Goal: Task Accomplishment & Management: Use online tool/utility

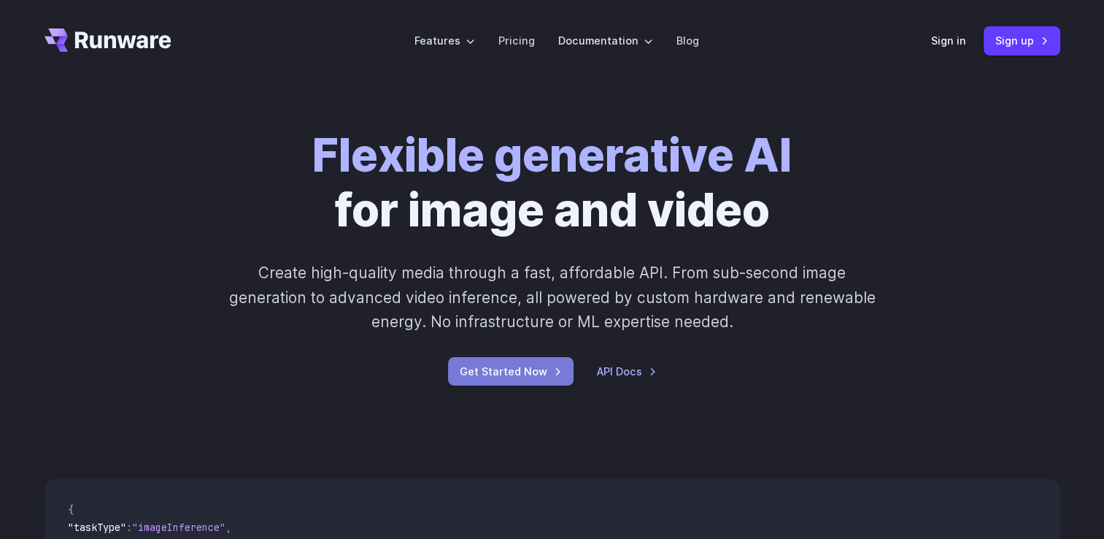
click at [515, 370] on link "Get Started Now" at bounding box center [511, 371] width 126 height 28
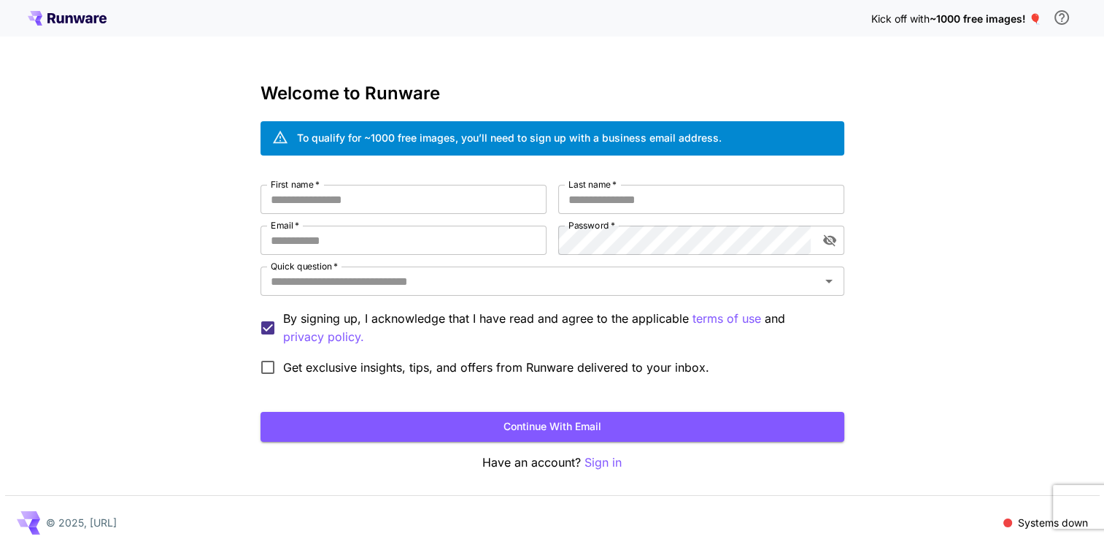
scroll to position [9, 0]
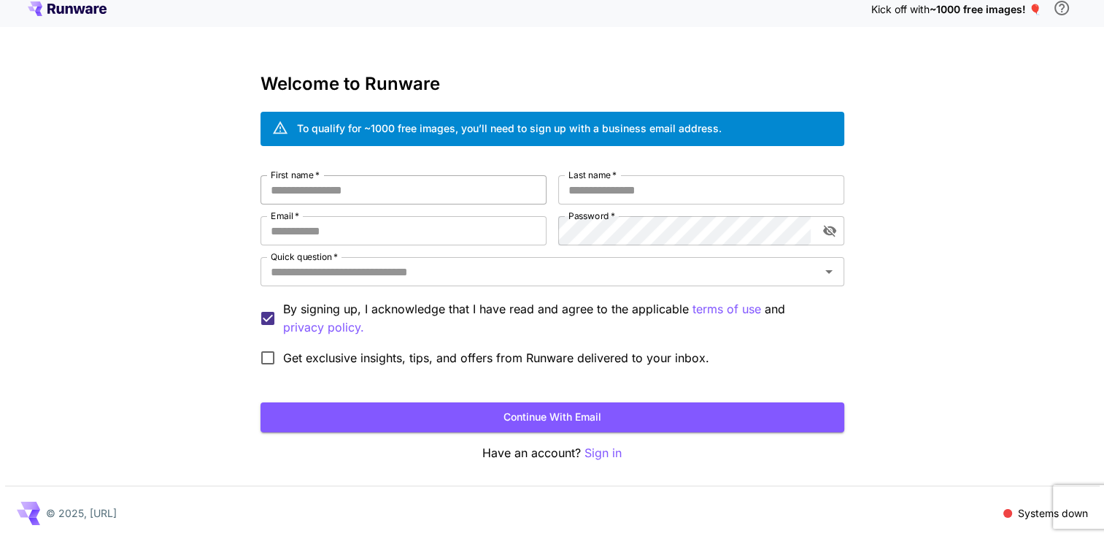
click at [355, 178] on input "First name   *" at bounding box center [404, 189] width 286 height 29
type input "*"
type input "*****"
click at [633, 188] on input "Last name   *" at bounding box center [701, 189] width 286 height 29
type input "*"
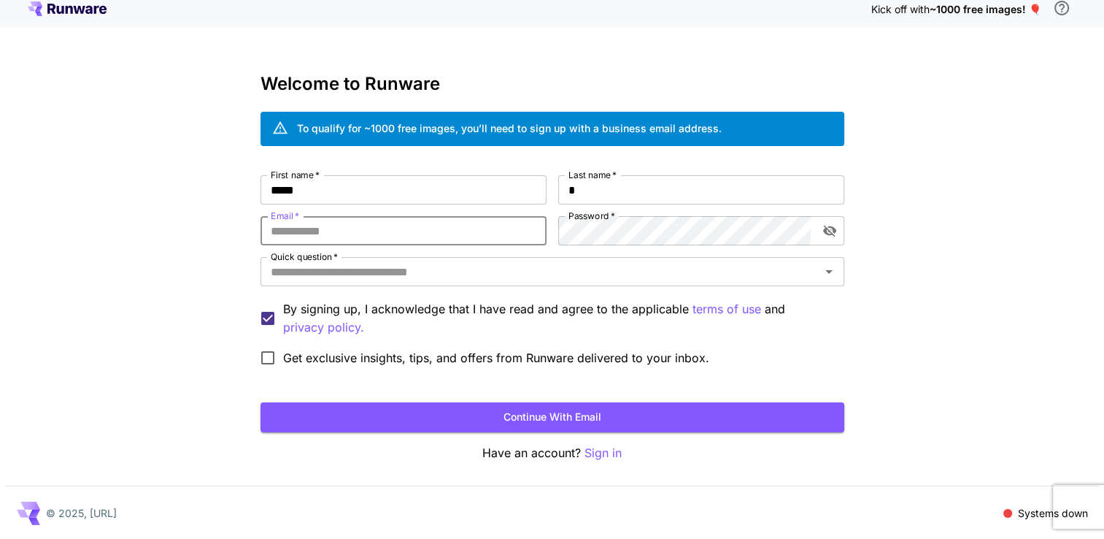
click at [337, 229] on input "Email   *" at bounding box center [404, 230] width 286 height 29
type input "**********"
click at [828, 233] on icon "toggle password visibility" at bounding box center [829, 232] width 13 height 12
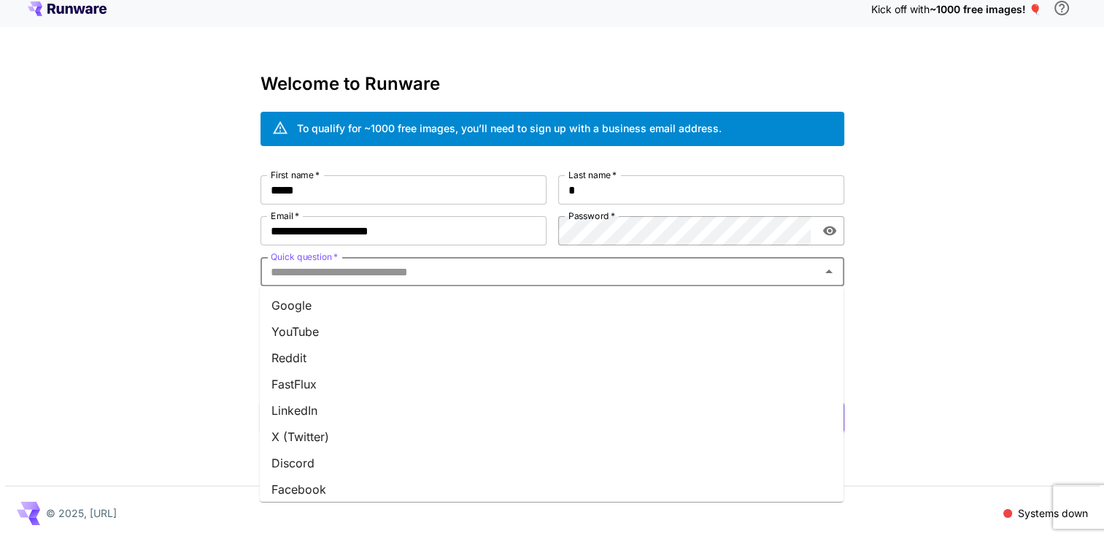
click at [700, 273] on input "Quick question   *" at bounding box center [540, 271] width 551 height 20
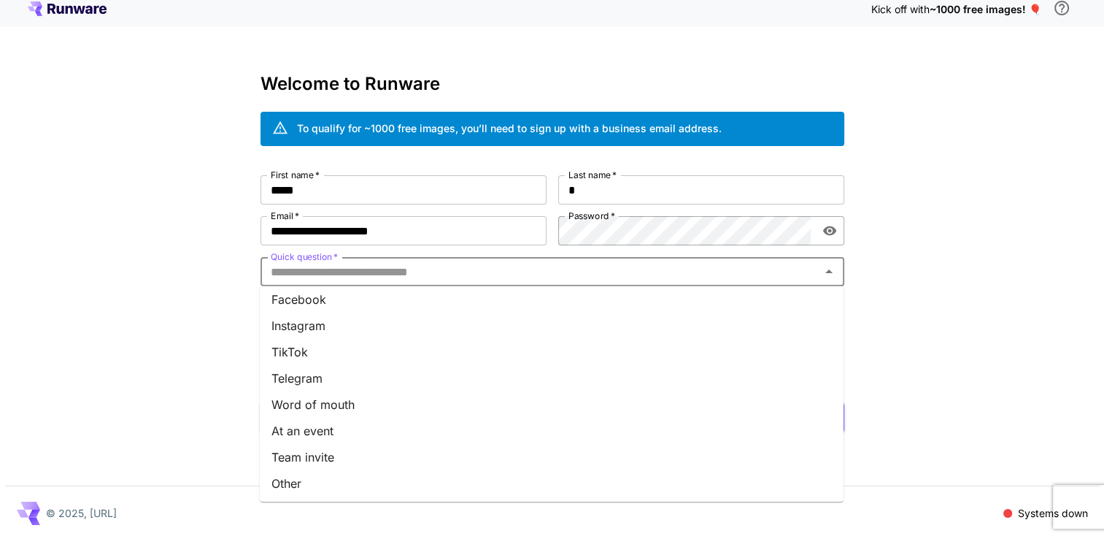
click at [317, 320] on li "Instagram" at bounding box center [552, 325] width 584 height 26
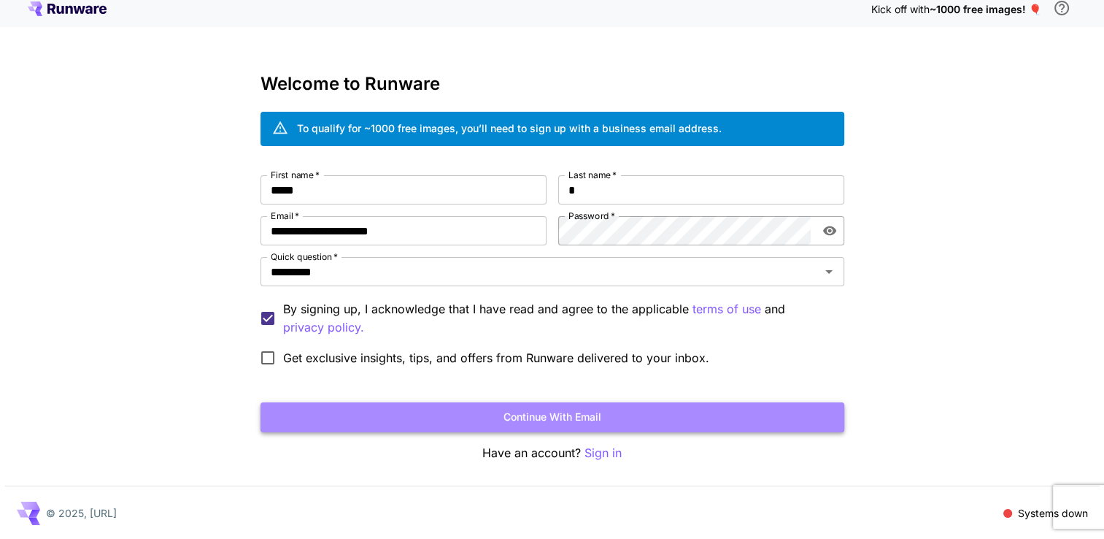
click at [601, 416] on button "Continue with email" at bounding box center [553, 417] width 584 height 30
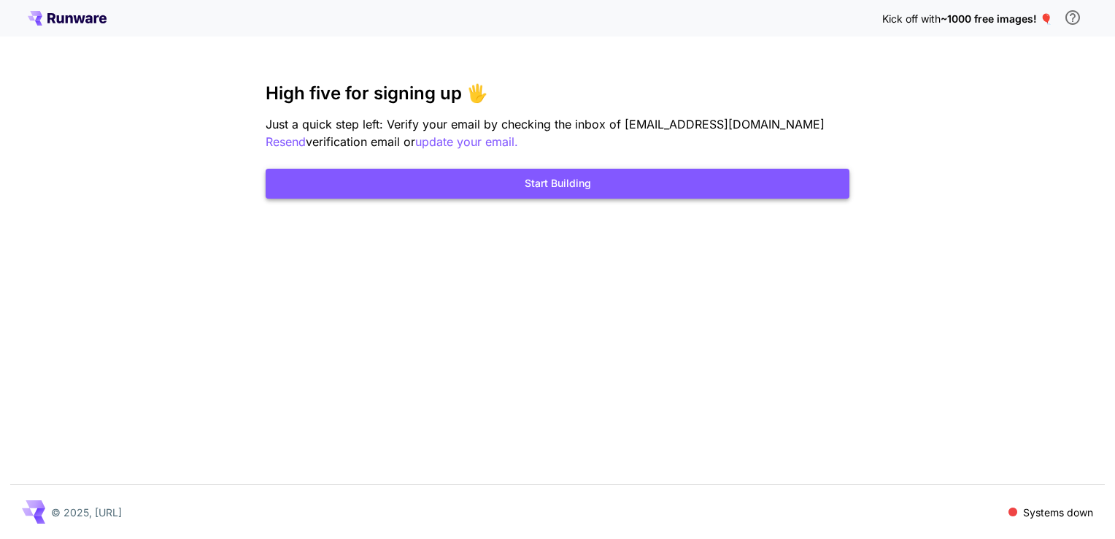
click at [476, 191] on button "Start Building" at bounding box center [558, 184] width 584 height 30
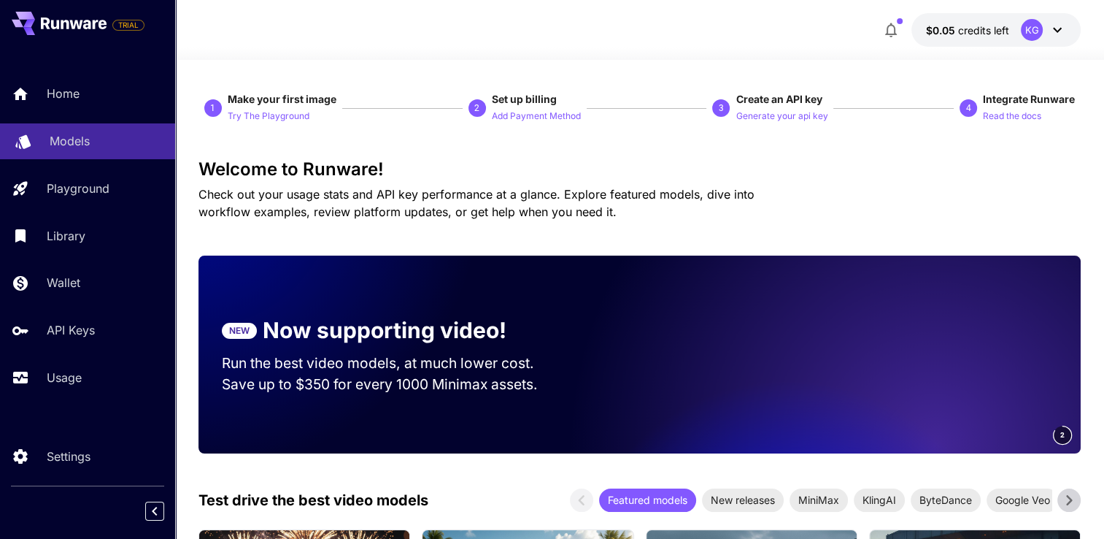
click at [72, 142] on p "Models" at bounding box center [70, 141] width 40 height 18
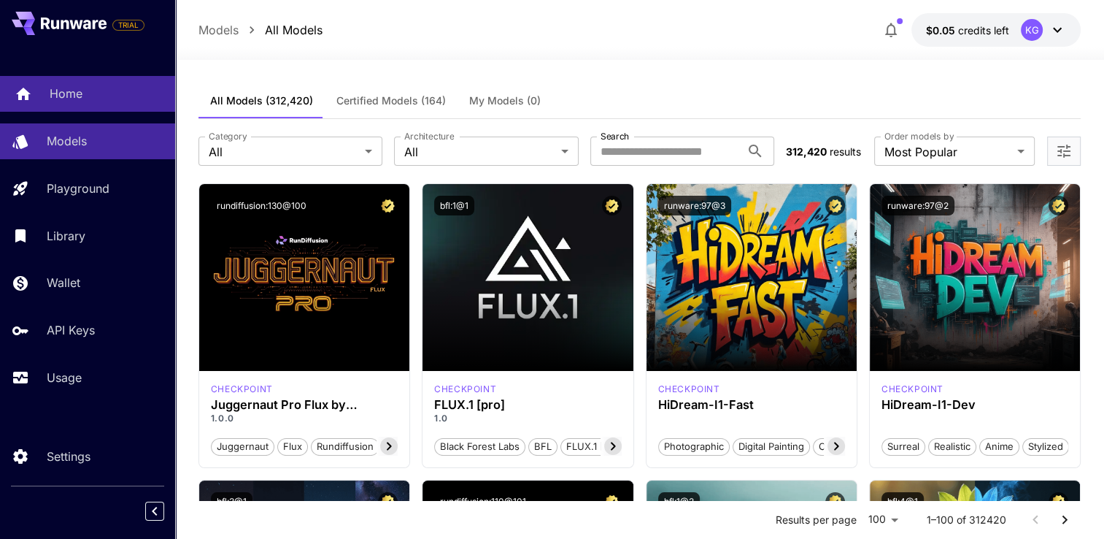
click at [69, 101] on p "Home" at bounding box center [66, 94] width 33 height 18
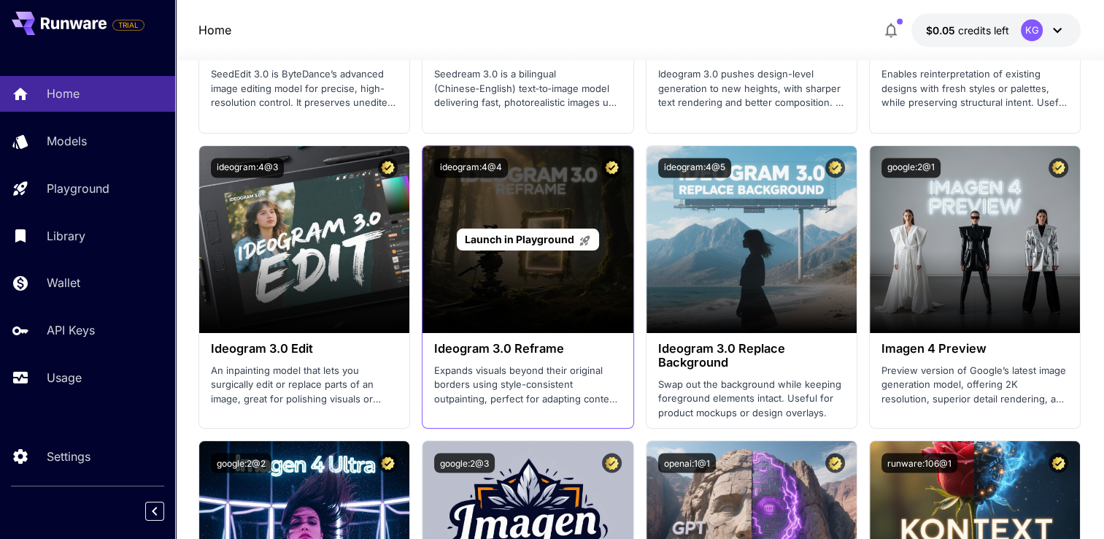
scroll to position [2920, 0]
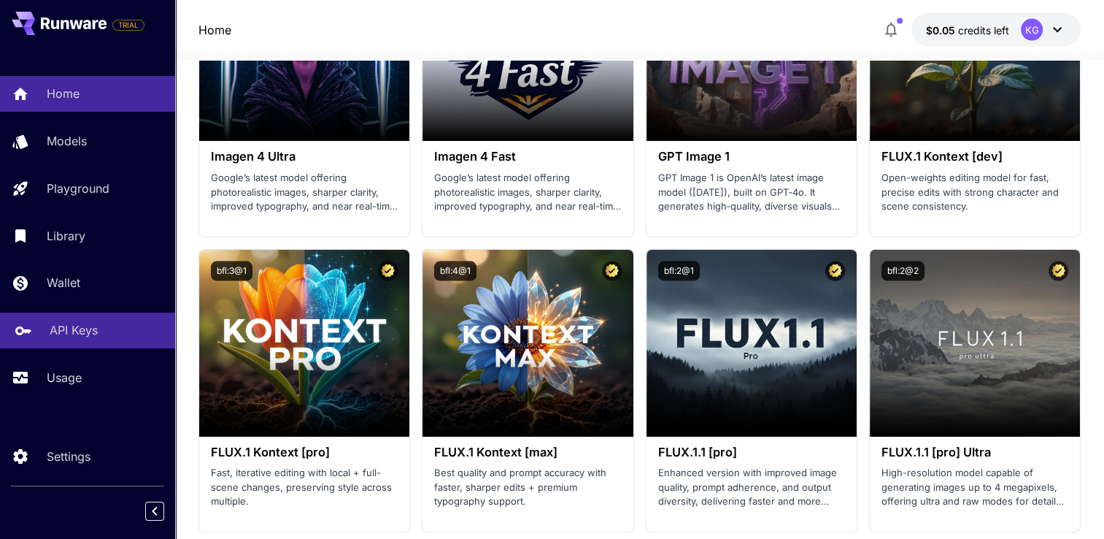
click at [61, 319] on link "API Keys" at bounding box center [87, 330] width 175 height 36
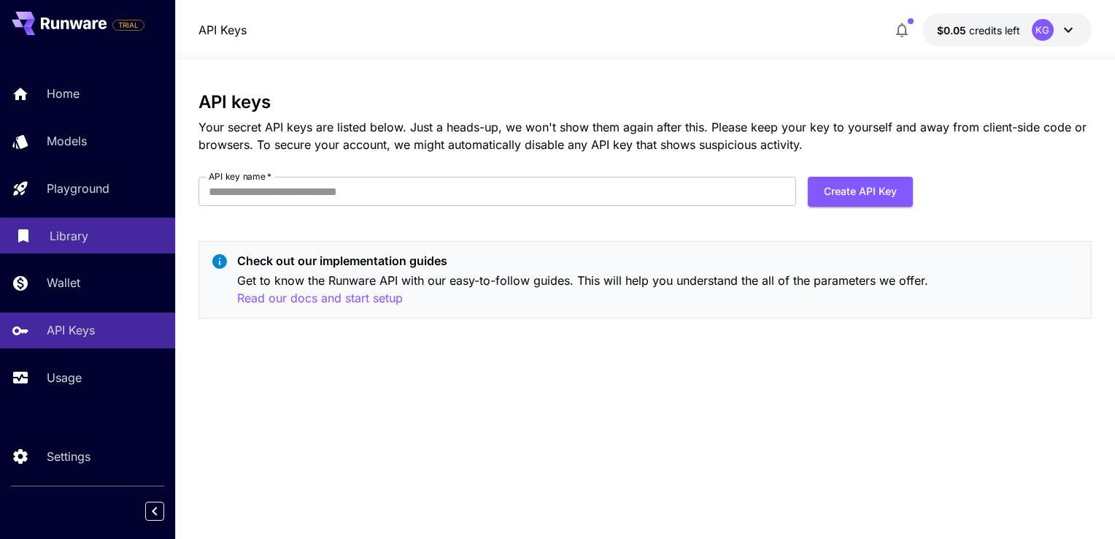
click at [46, 230] on link "Library" at bounding box center [87, 236] width 175 height 36
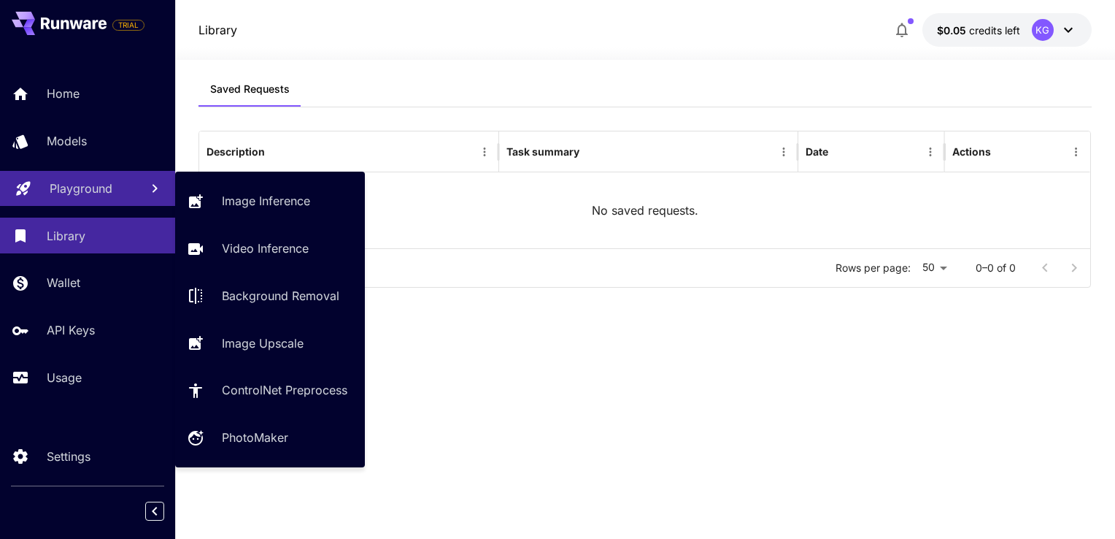
click at [107, 186] on p "Playground" at bounding box center [81, 189] width 63 height 18
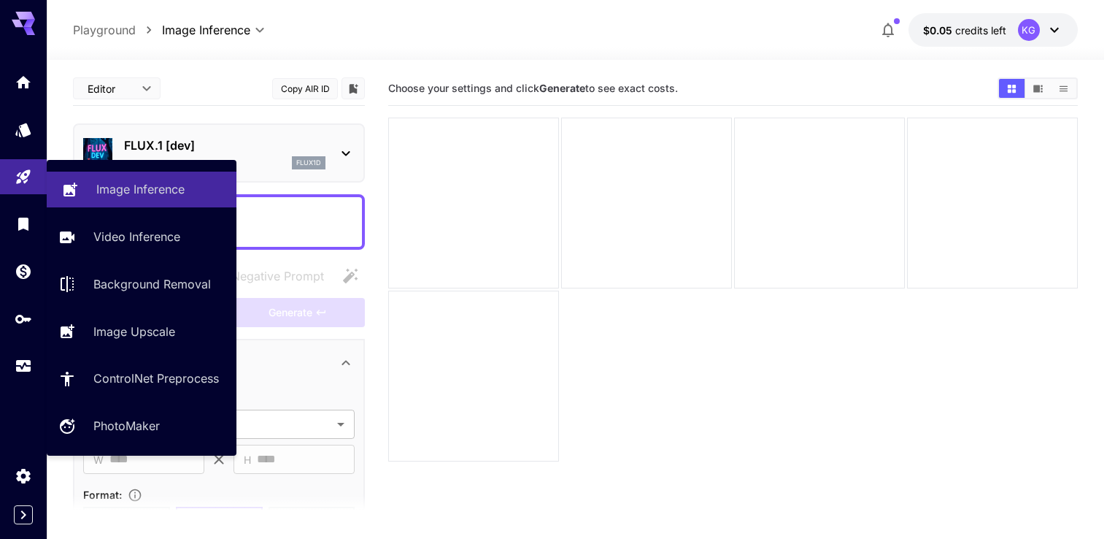
click at [136, 199] on link "Image Inference" at bounding box center [142, 190] width 190 height 36
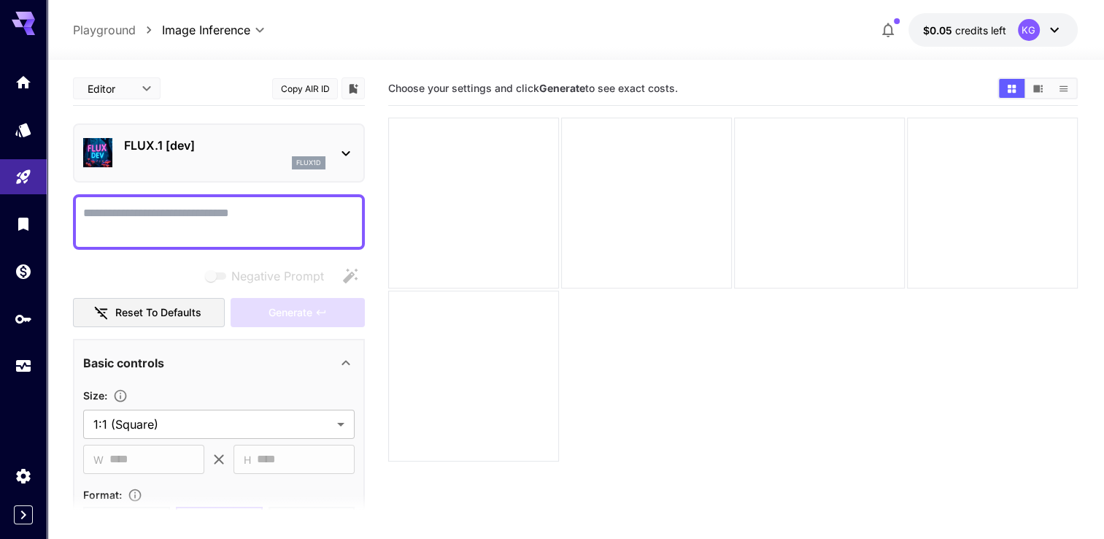
click at [207, 206] on textarea "Negative Prompt" at bounding box center [219, 221] width 272 height 35
type textarea "*"
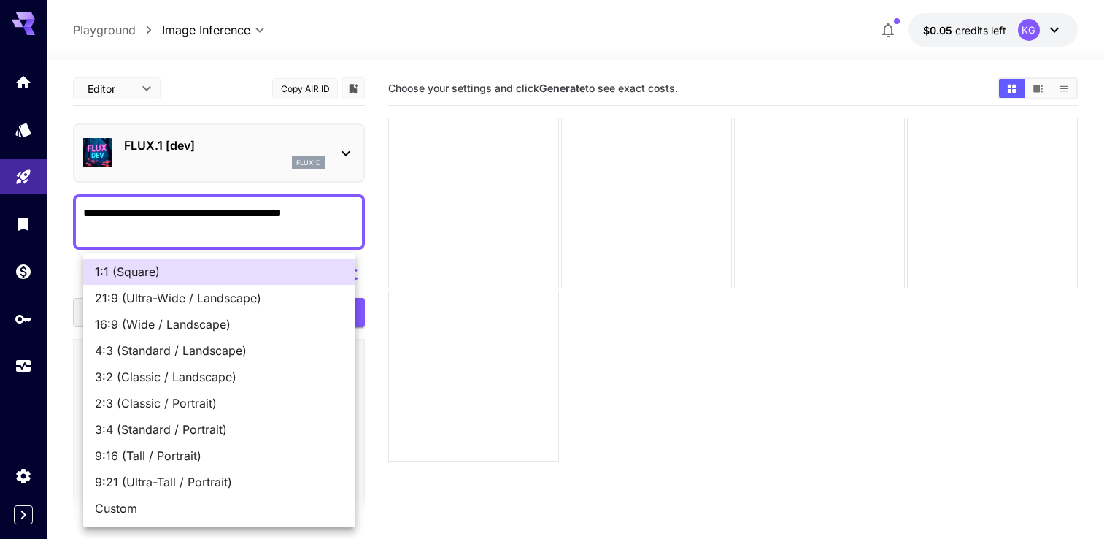
click at [222, 426] on body "**********" at bounding box center [557, 327] width 1115 height 654
click at [201, 270] on span "1:1 (Square)" at bounding box center [219, 272] width 249 height 18
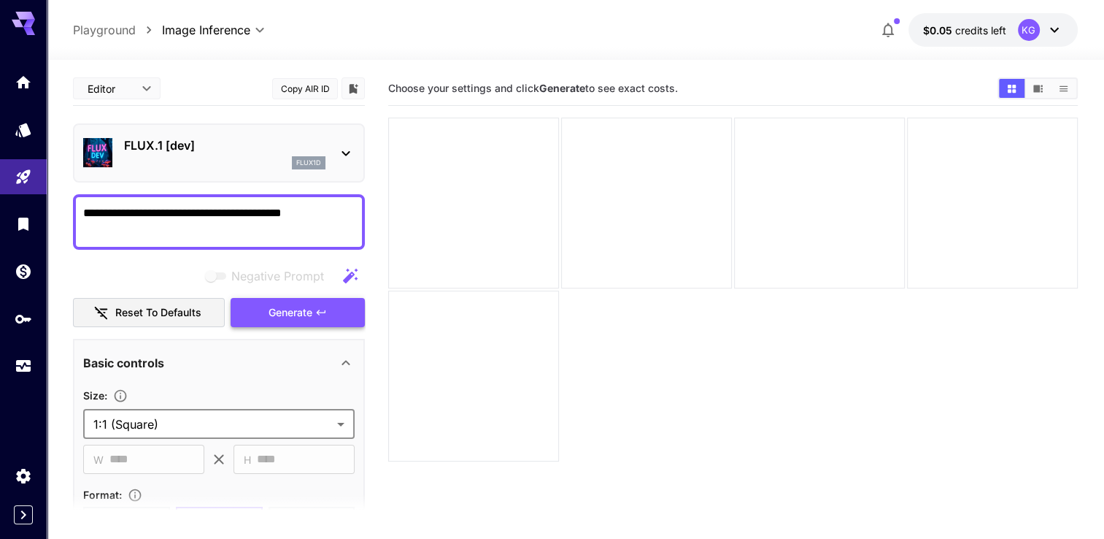
click at [307, 318] on span "Generate" at bounding box center [291, 313] width 44 height 18
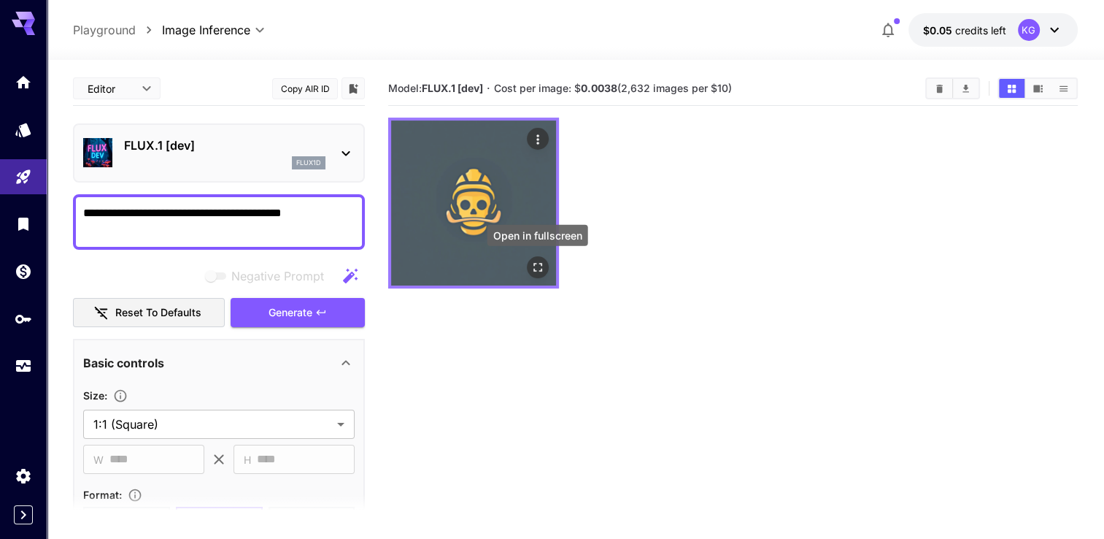
click at [537, 266] on icon "Open in fullscreen" at bounding box center [538, 267] width 15 height 15
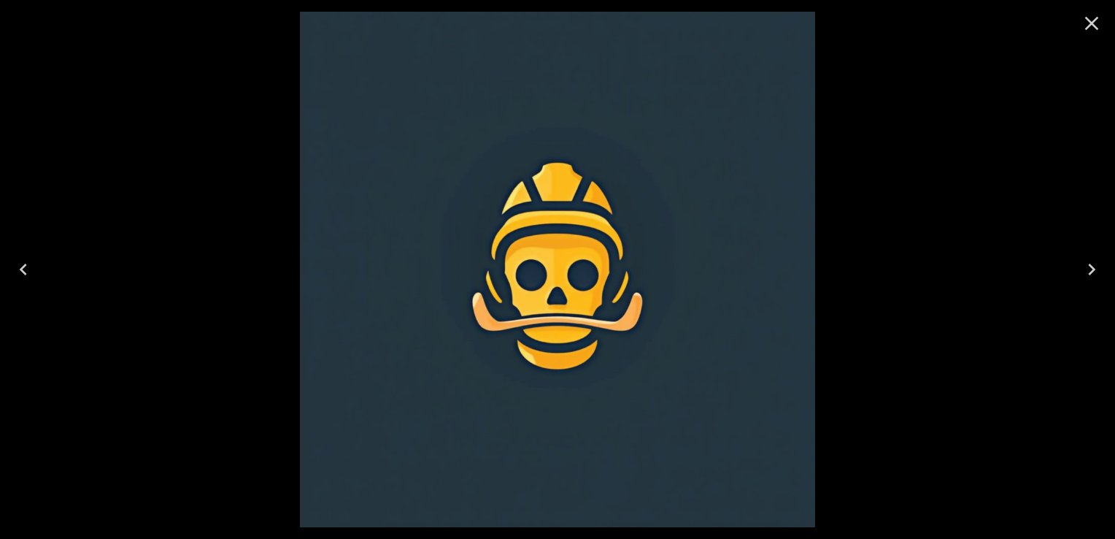
click at [20, 280] on icon "Previous" at bounding box center [23, 269] width 23 height 23
click at [1083, 270] on icon "Next" at bounding box center [1091, 269] width 23 height 23
click at [1082, 25] on icon "Close" at bounding box center [1091, 23] width 23 height 23
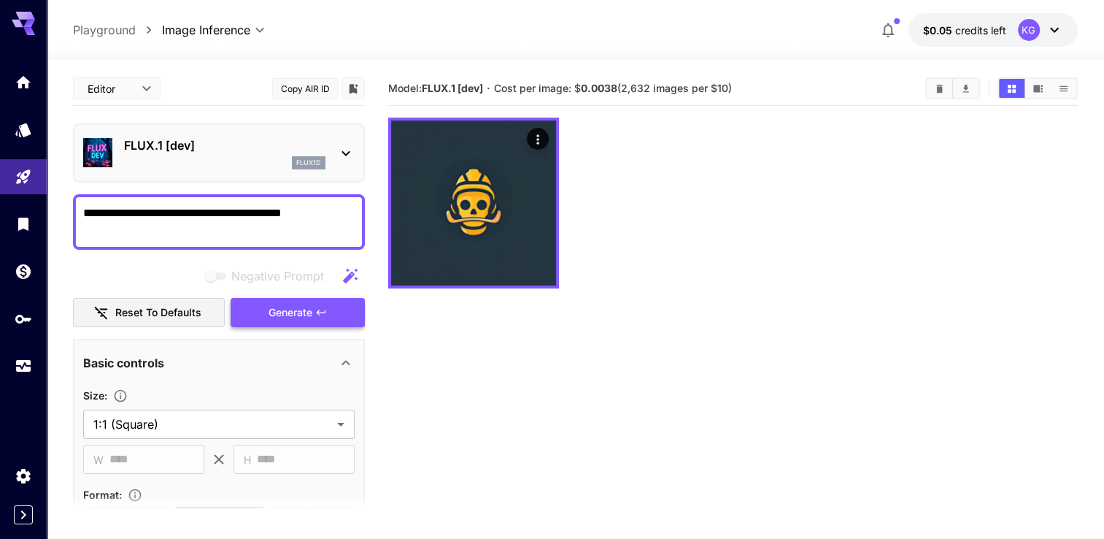
click at [308, 304] on span "Generate" at bounding box center [291, 313] width 44 height 18
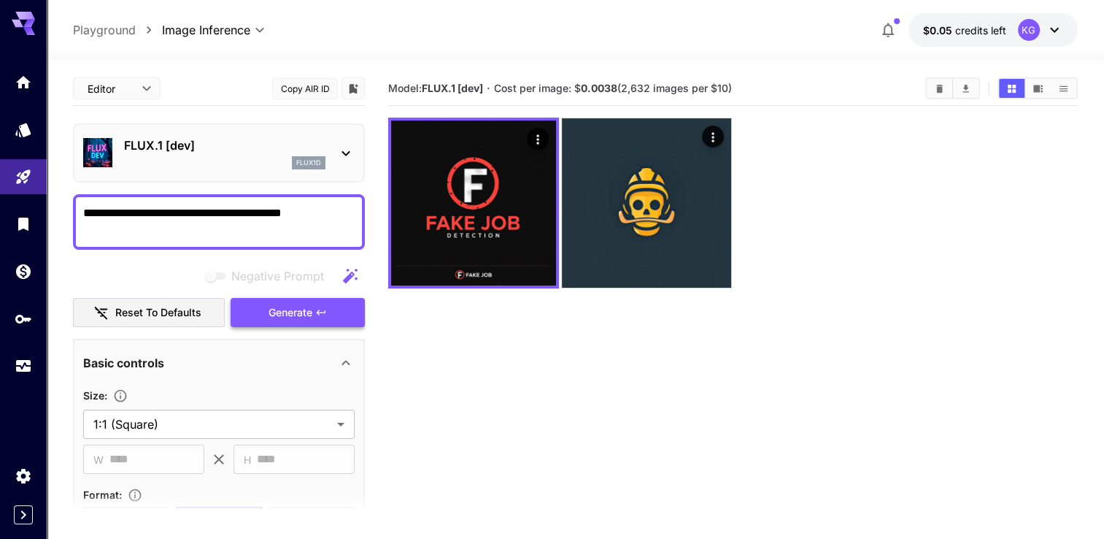
click at [323, 323] on button "Generate" at bounding box center [298, 313] width 134 height 30
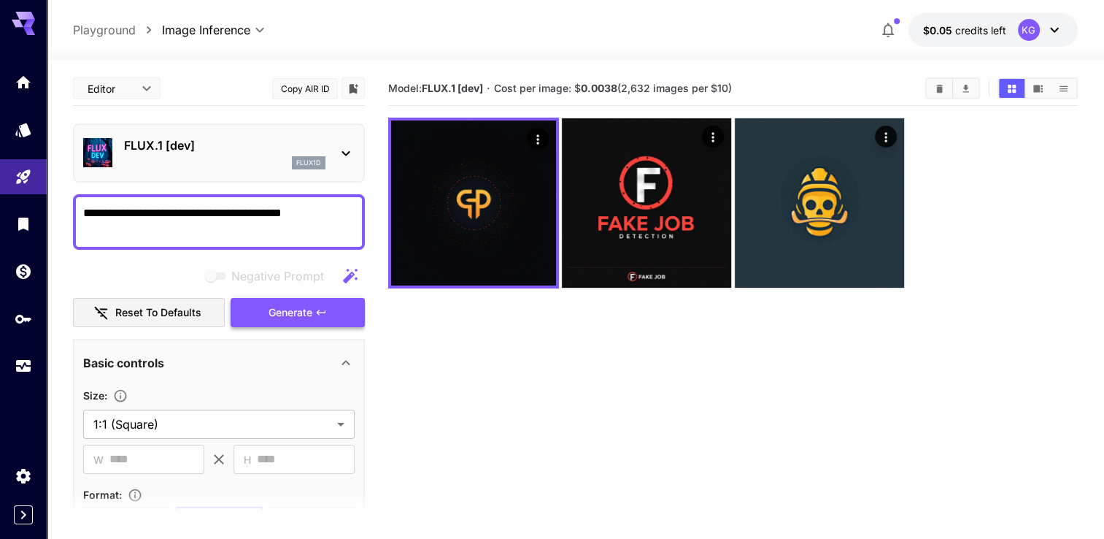
click at [326, 314] on icon "button" at bounding box center [321, 313] width 12 height 12
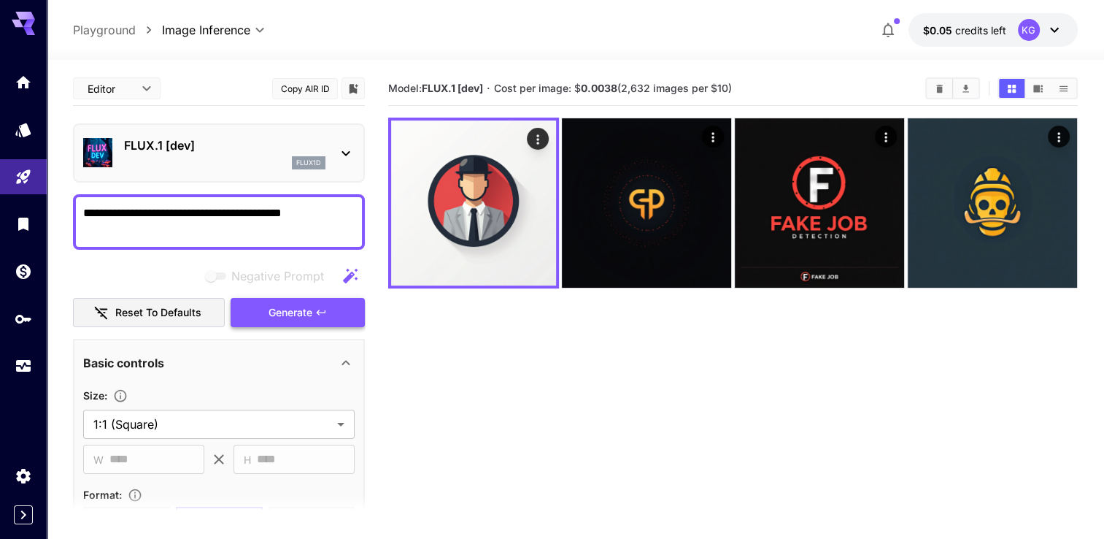
click at [299, 312] on span "Generate" at bounding box center [291, 313] width 44 height 18
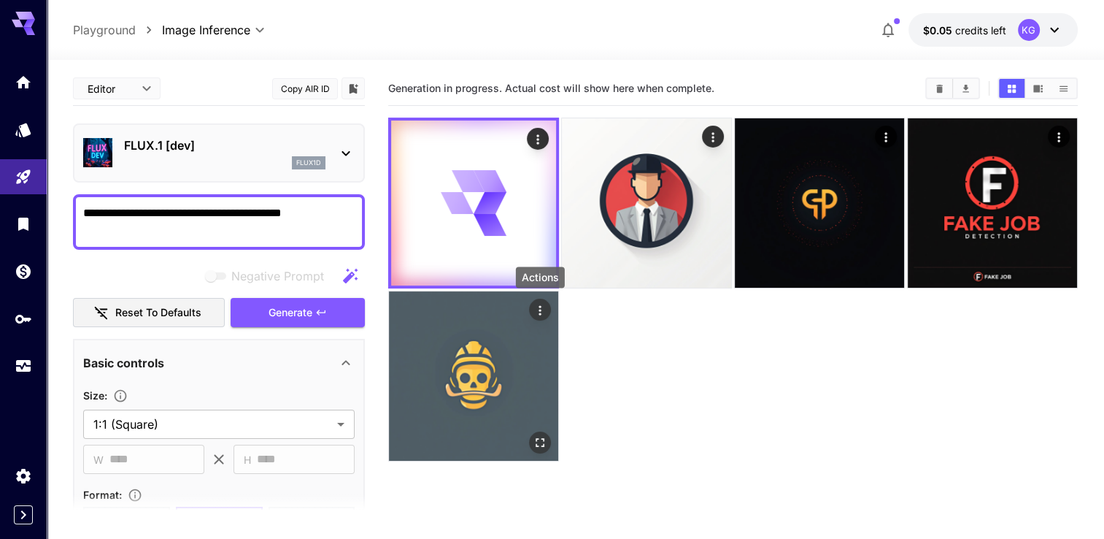
click at [542, 309] on icon "Actions" at bounding box center [540, 310] width 15 height 15
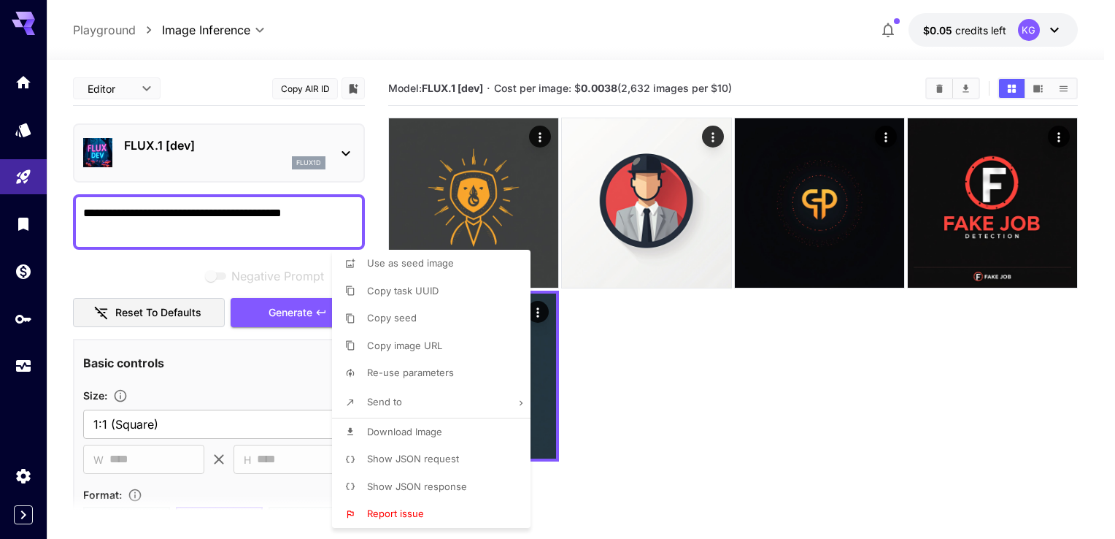
click at [647, 401] on div at bounding box center [557, 269] width 1115 height 539
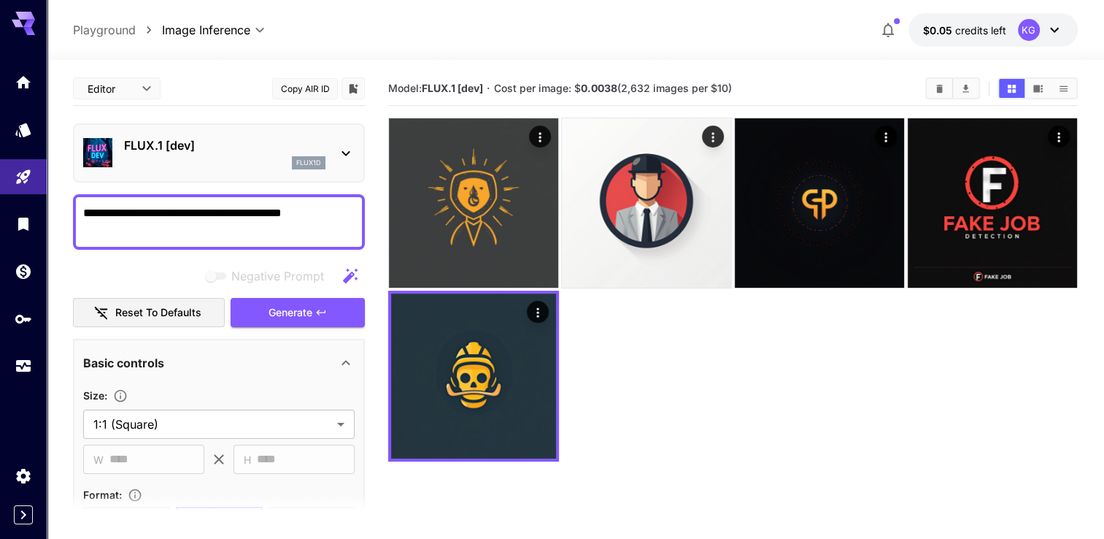
click at [333, 209] on textarea "**********" at bounding box center [219, 221] width 272 height 35
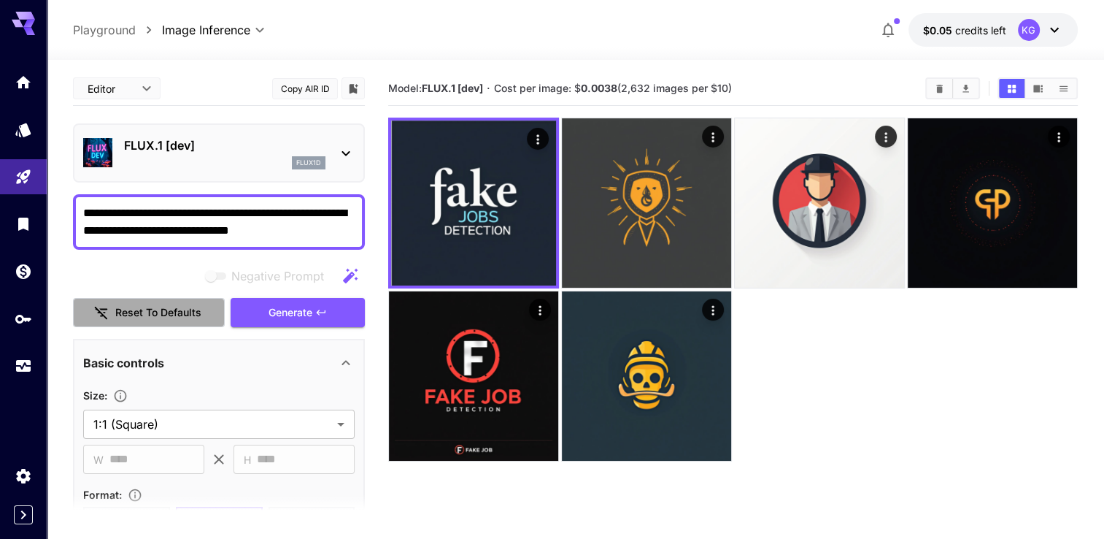
click at [179, 316] on button "Reset to defaults" at bounding box center [149, 313] width 152 height 30
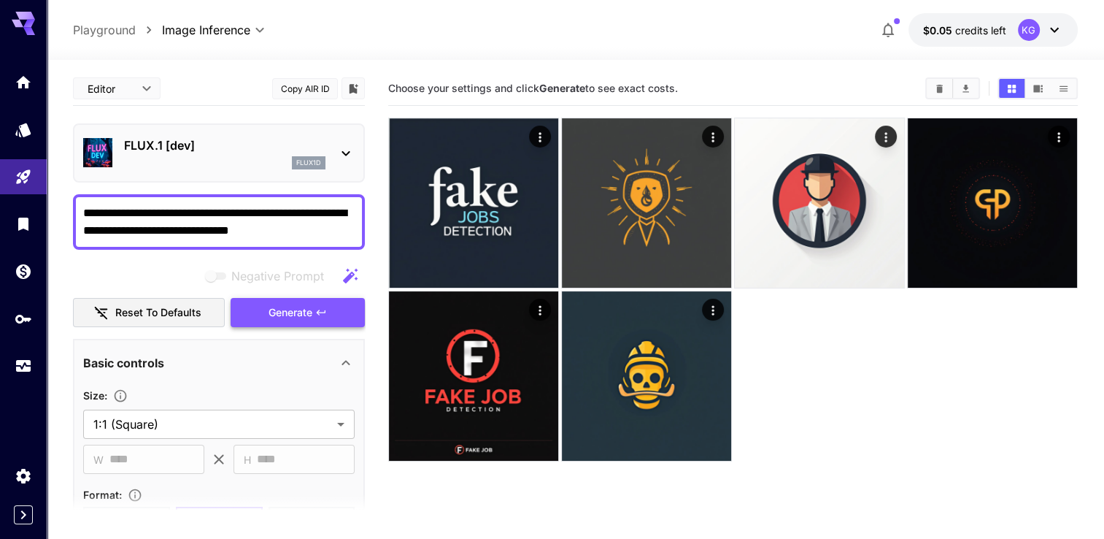
click at [324, 307] on icon "button" at bounding box center [321, 313] width 12 height 12
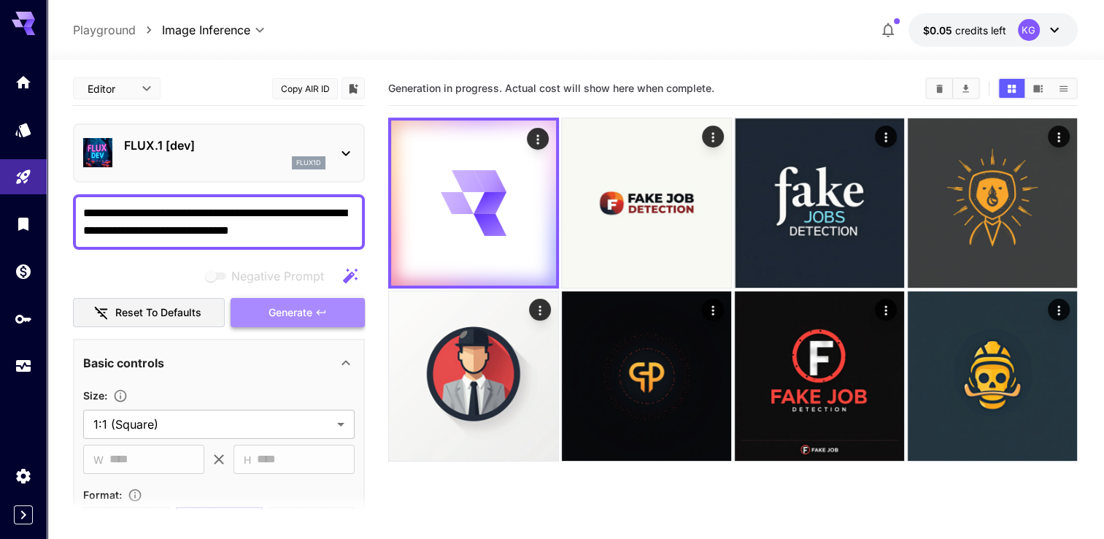
click at [350, 312] on button "Generate" at bounding box center [298, 313] width 134 height 30
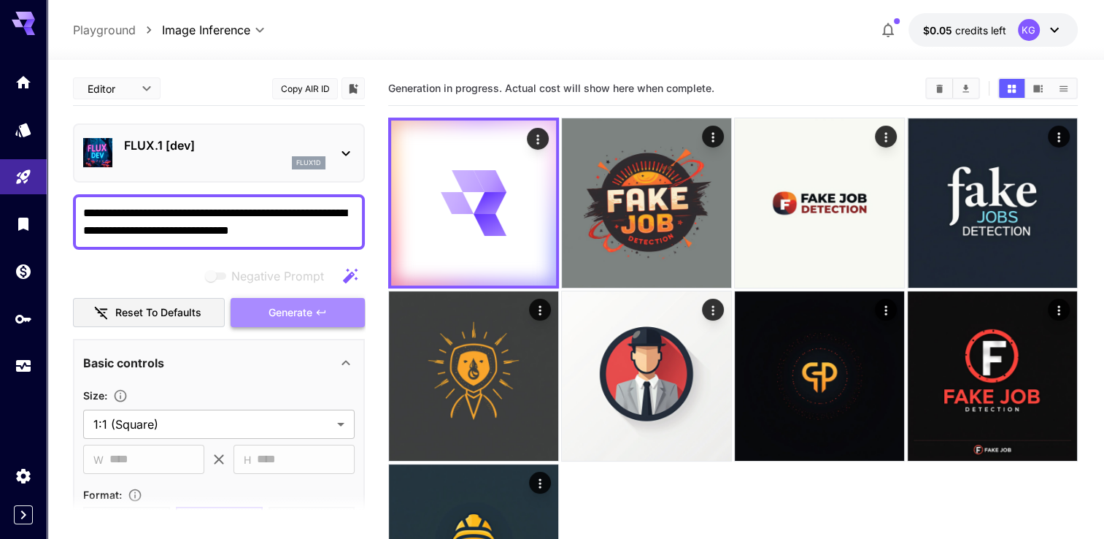
click at [350, 312] on button "Generate" at bounding box center [298, 313] width 134 height 30
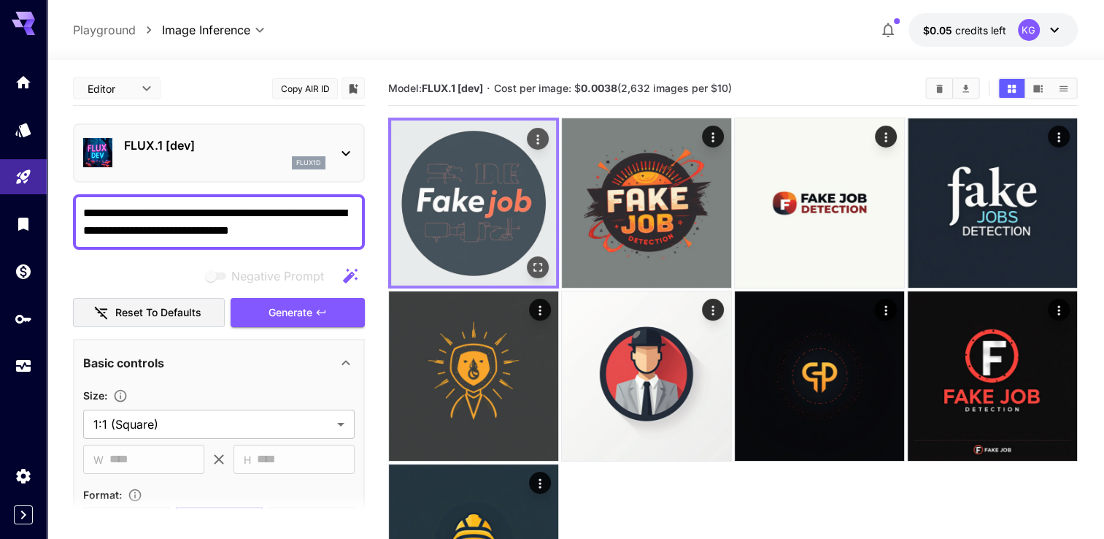
click at [505, 242] on img at bounding box center [473, 202] width 165 height 165
click at [486, 201] on img at bounding box center [473, 202] width 165 height 165
click at [543, 262] on icon "Open in fullscreen" at bounding box center [538, 267] width 15 height 15
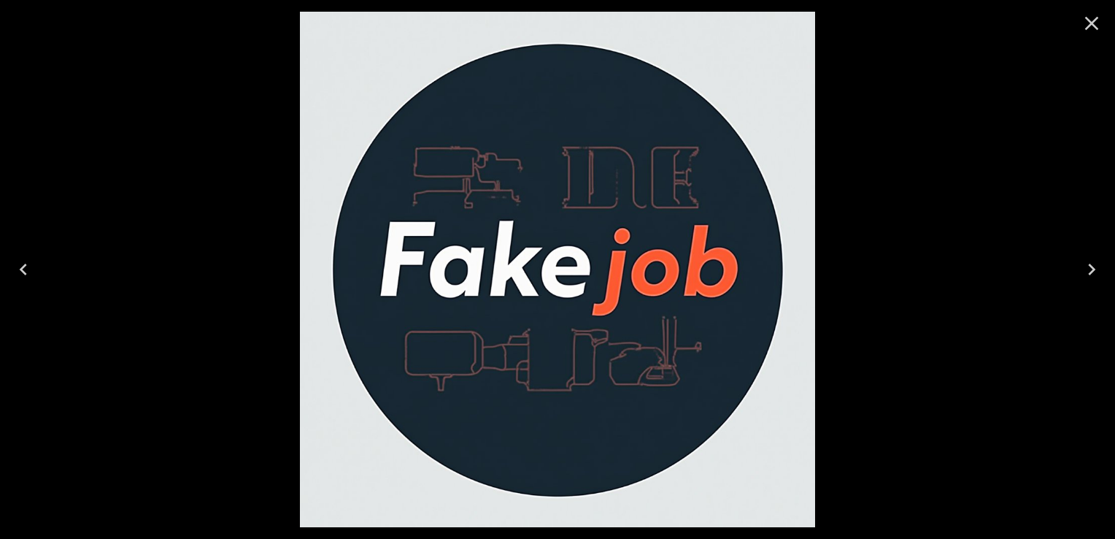
click at [1095, 26] on icon "Close" at bounding box center [1092, 24] width 14 height 14
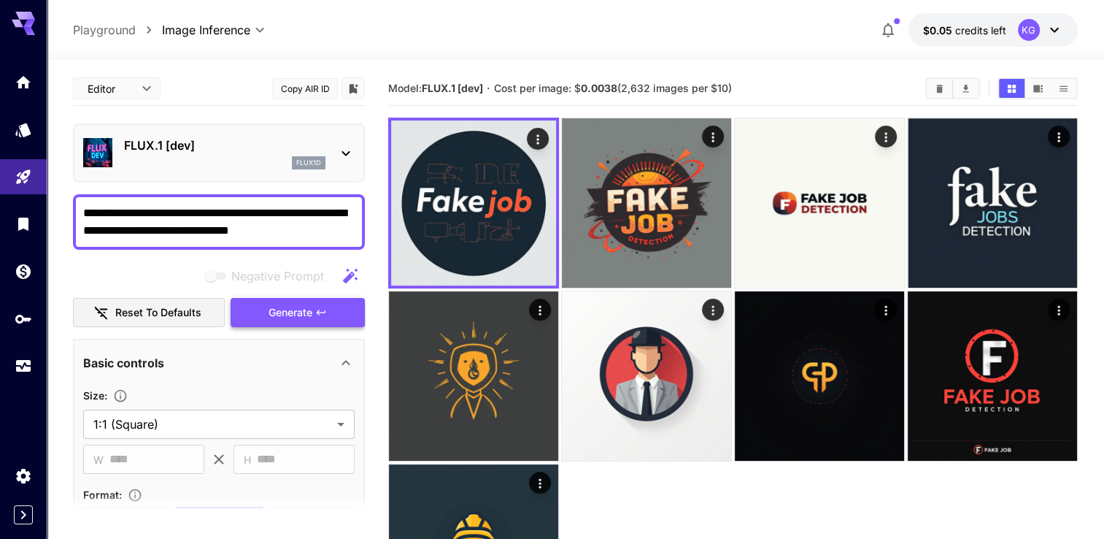
click at [281, 309] on span "Generate" at bounding box center [291, 313] width 44 height 18
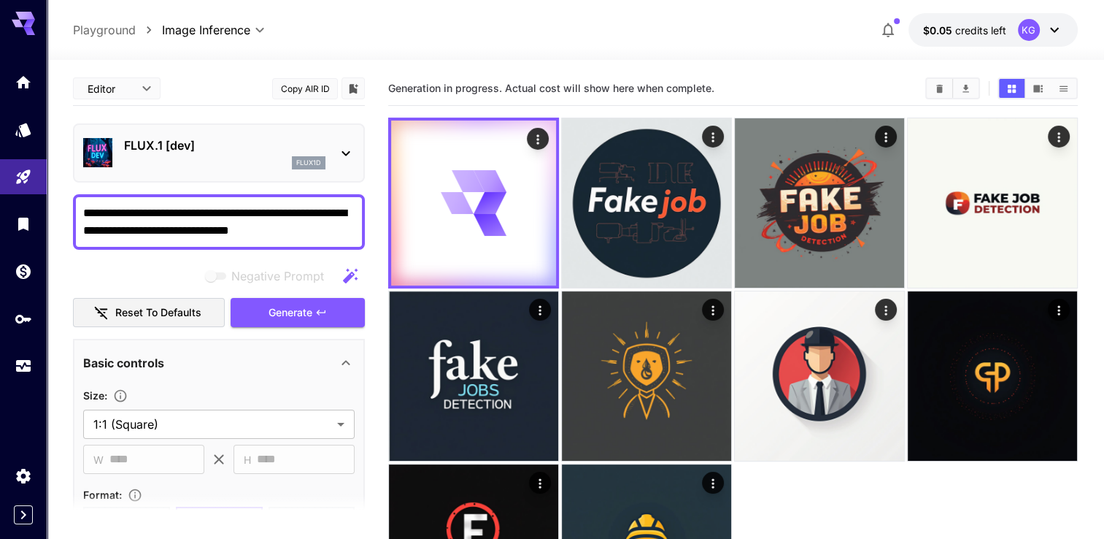
click at [340, 147] on icon at bounding box center [346, 154] width 18 height 18
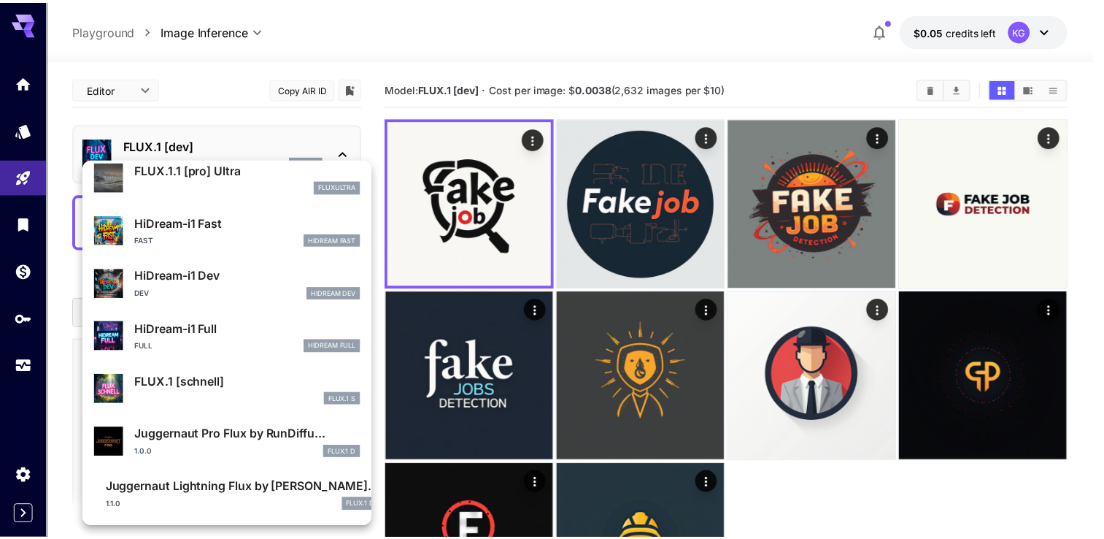
scroll to position [640, 0]
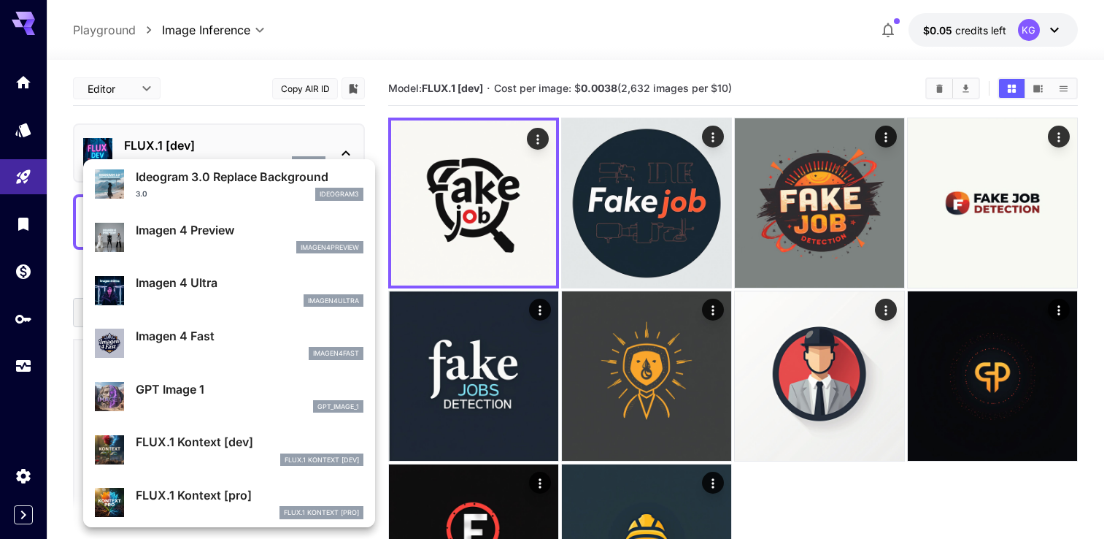
click at [510, 194] on div at bounding box center [557, 269] width 1115 height 539
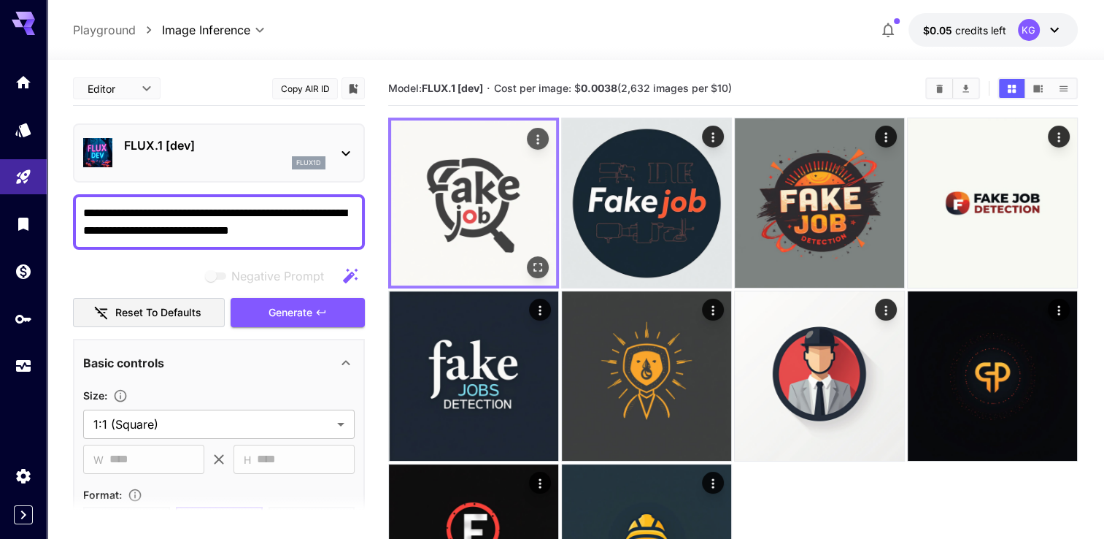
click at [490, 228] on img at bounding box center [473, 202] width 165 height 165
drag, startPoint x: 491, startPoint y: 226, endPoint x: 452, endPoint y: 220, distance: 39.1
click at [452, 220] on img at bounding box center [473, 202] width 165 height 165
click at [531, 143] on icon "Actions" at bounding box center [538, 139] width 15 height 15
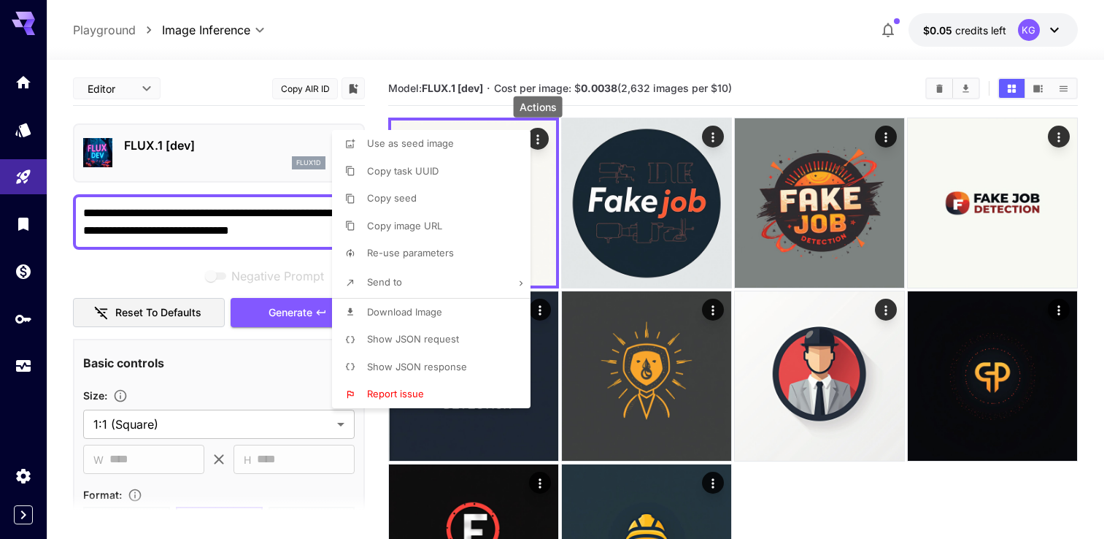
click at [394, 311] on span "Download Image" at bounding box center [404, 312] width 75 height 12
click at [544, 234] on div at bounding box center [557, 269] width 1115 height 539
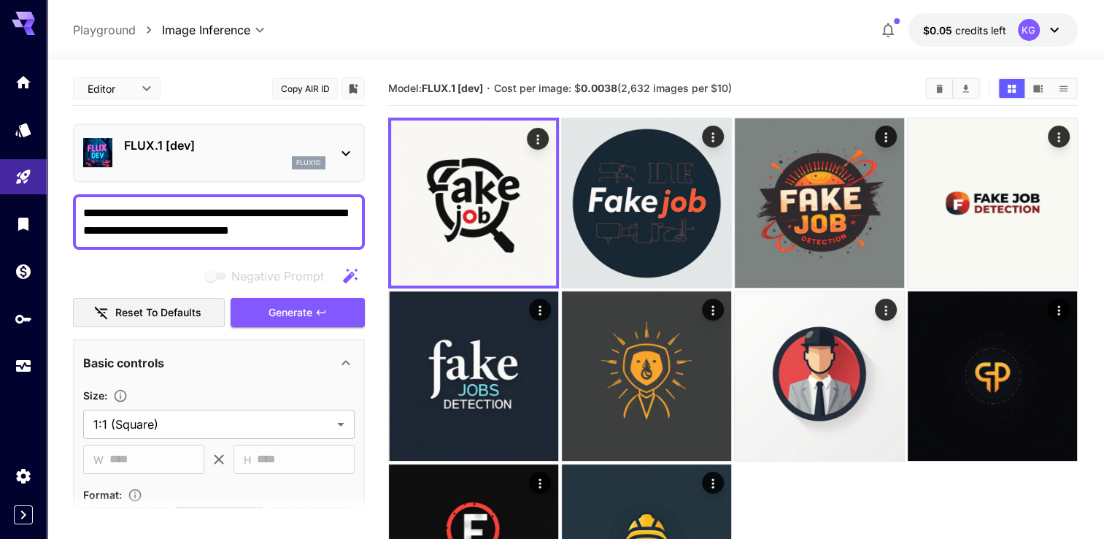
click at [330, 229] on textarea "**********" at bounding box center [219, 221] width 272 height 35
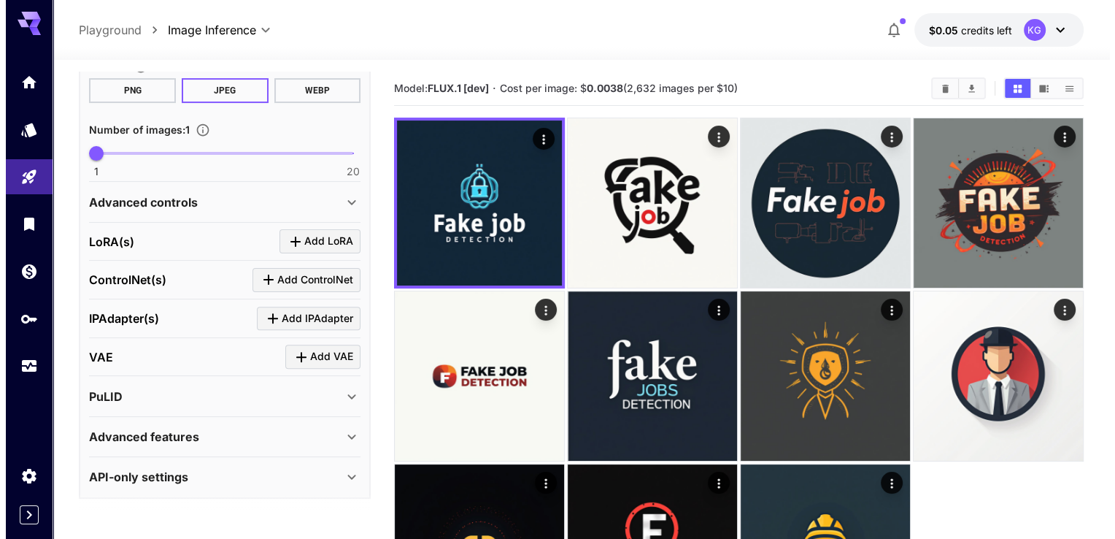
scroll to position [0, 0]
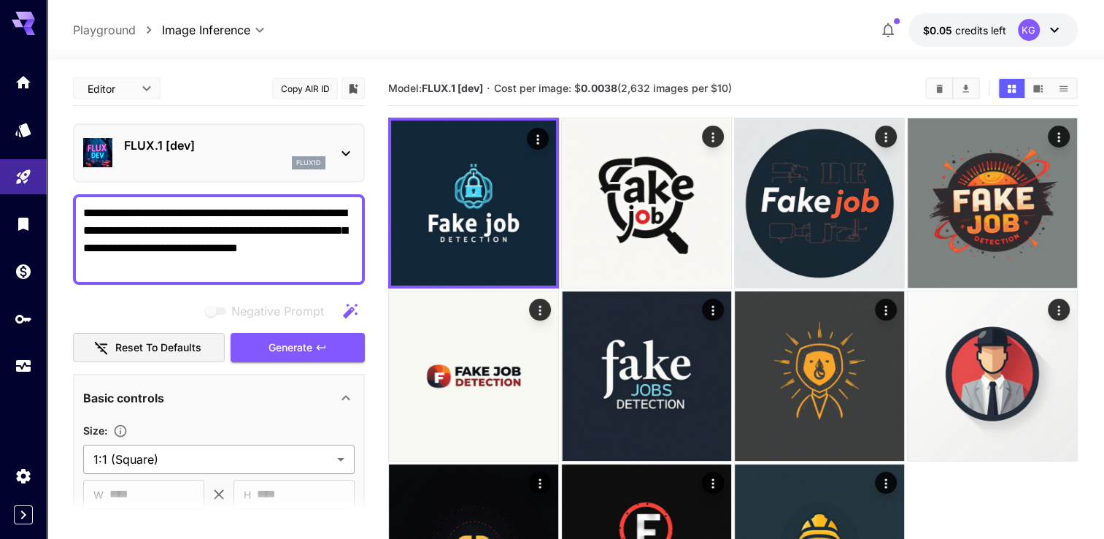
type textarea "**********"
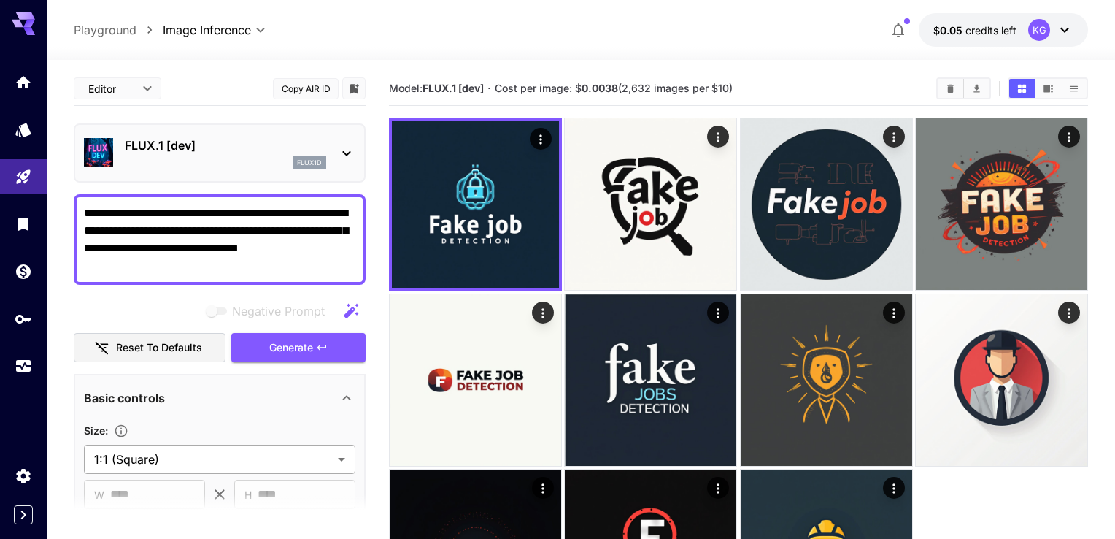
click at [204, 468] on body "**********" at bounding box center [557, 342] width 1115 height 685
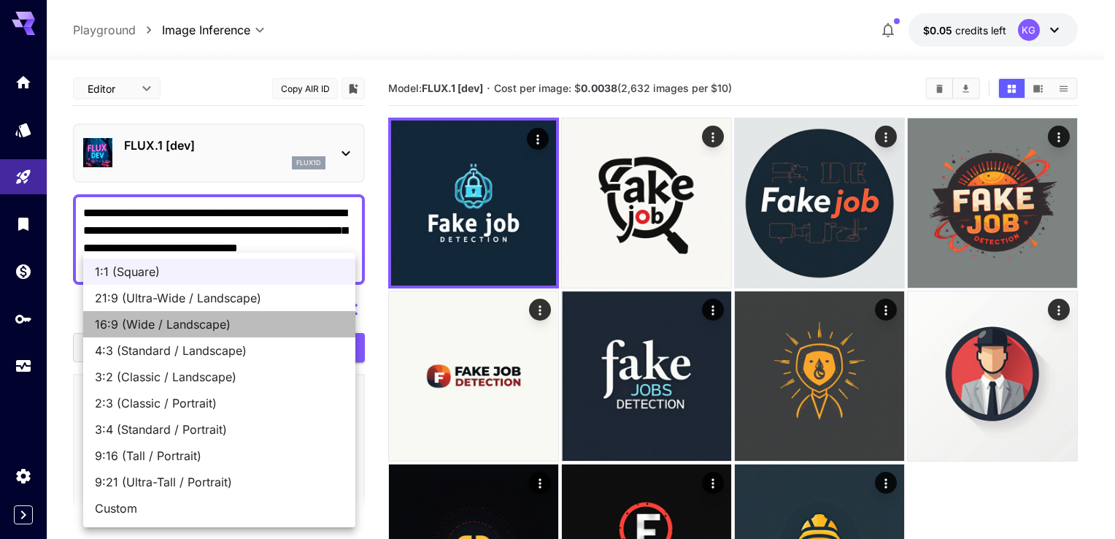
click at [237, 328] on span "16:9 (Wide / Landscape)" at bounding box center [219, 324] width 249 height 18
type input "**********"
type input "****"
type input "***"
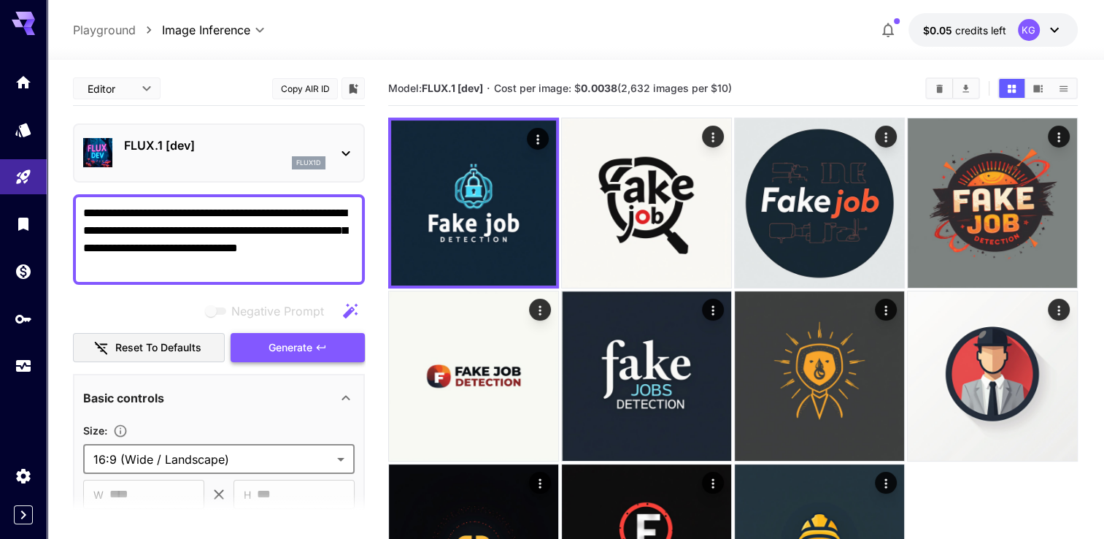
click at [309, 351] on span "Generate" at bounding box center [291, 348] width 44 height 18
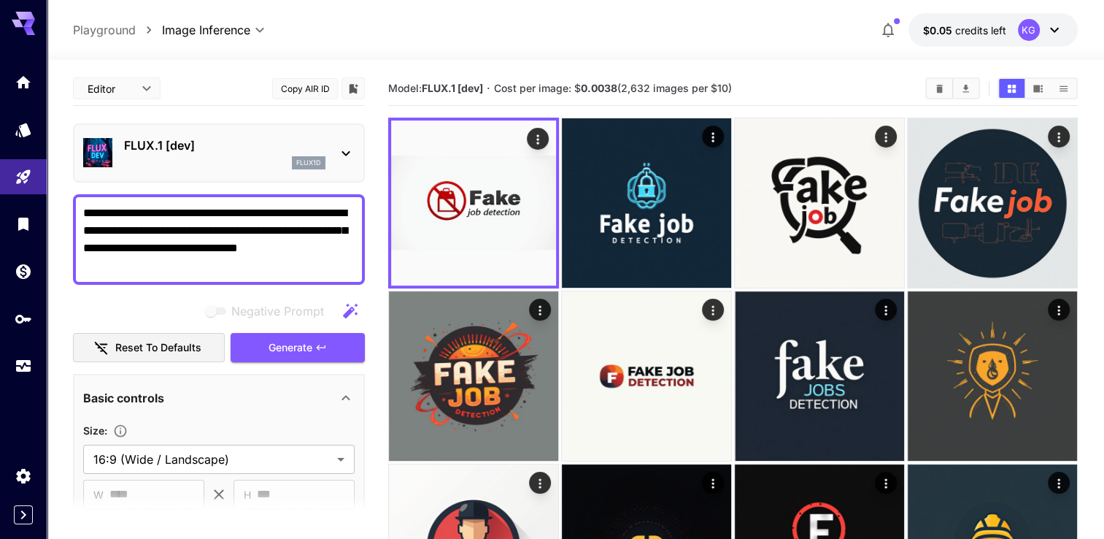
drag, startPoint x: 295, startPoint y: 255, endPoint x: 65, endPoint y: 211, distance: 234.2
click at [65, 211] on section "**********" at bounding box center [576, 369] width 1058 height 618
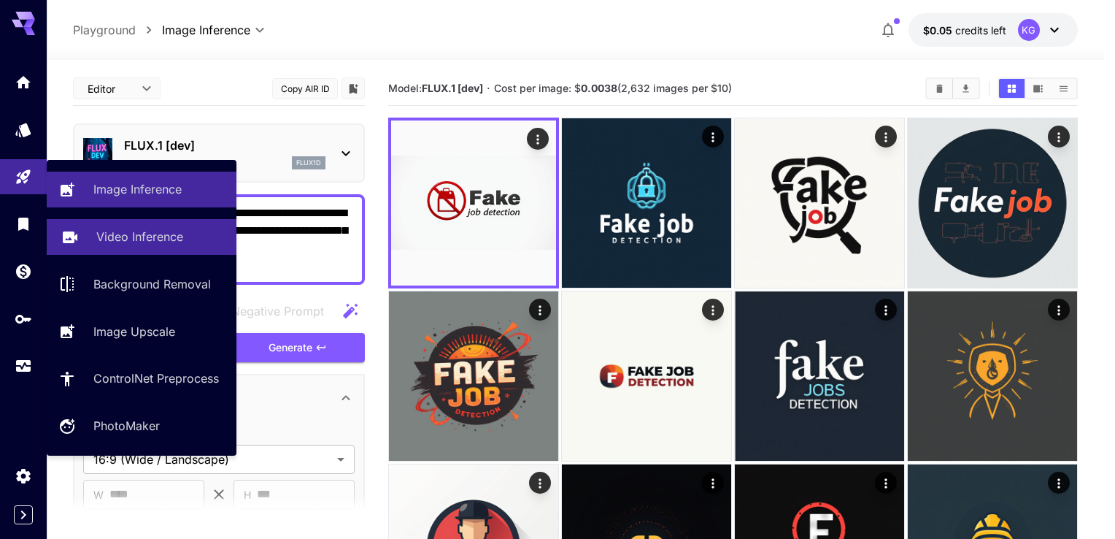
click at [137, 247] on link "Video Inference" at bounding box center [142, 237] width 190 height 36
type input "**********"
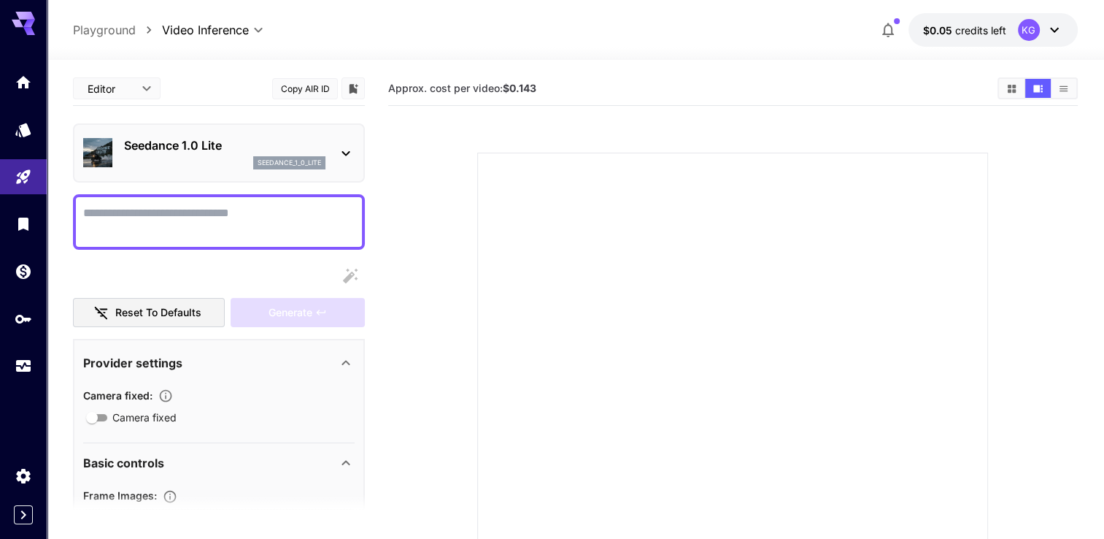
click at [267, 154] on div "Seedance 1.0 Lite seedance_1_0_lite" at bounding box center [224, 152] width 201 height 33
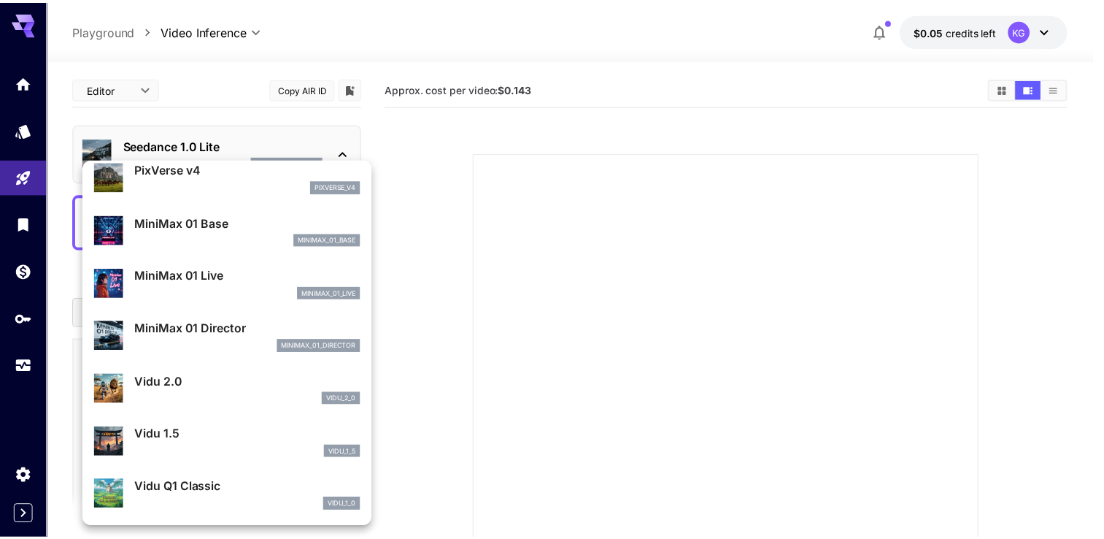
scroll to position [1074, 0]
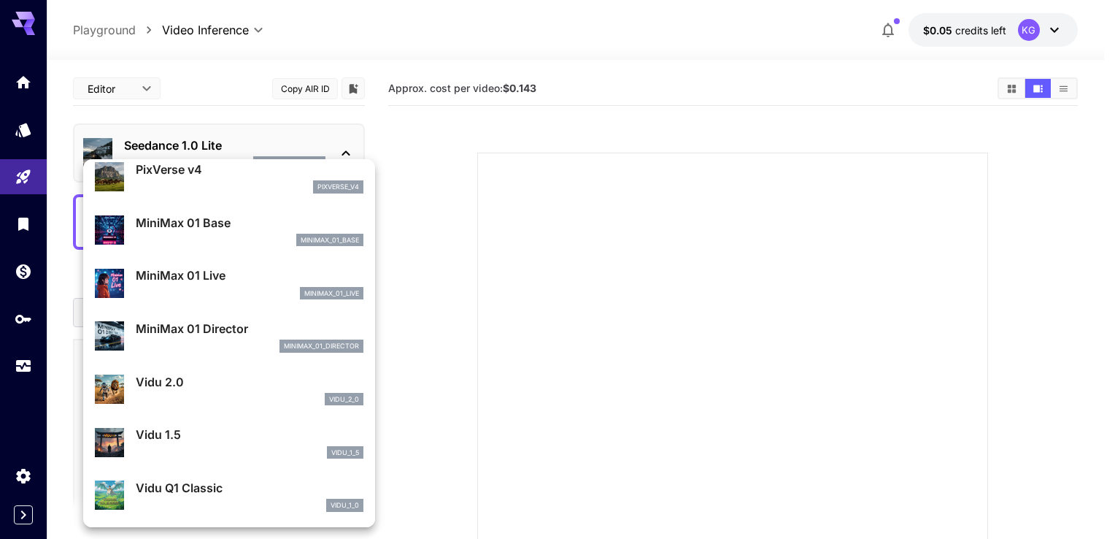
click at [309, 145] on div at bounding box center [557, 269] width 1115 height 539
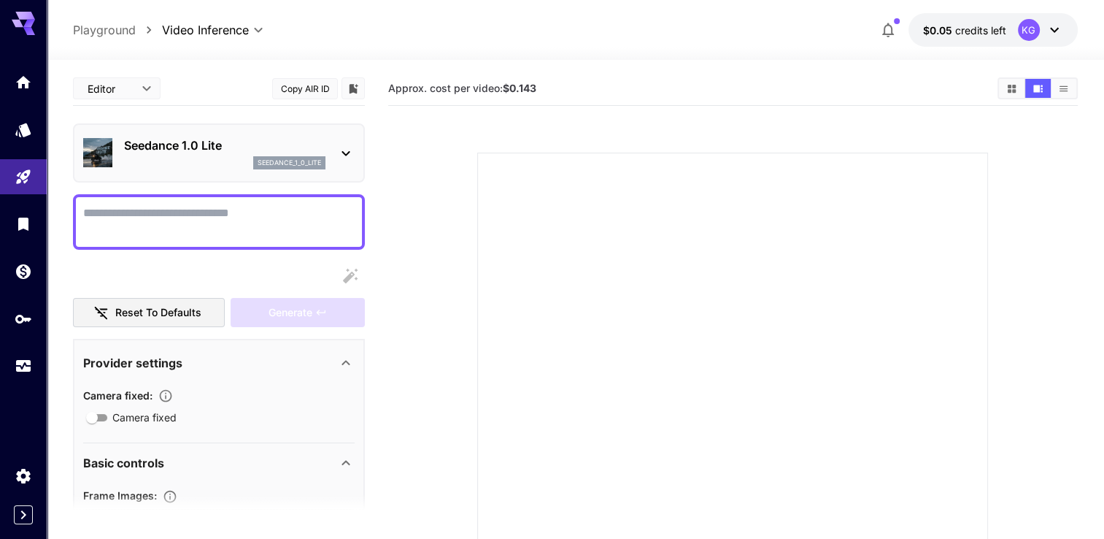
click at [217, 221] on textarea "Camera fixed" at bounding box center [219, 221] width 272 height 35
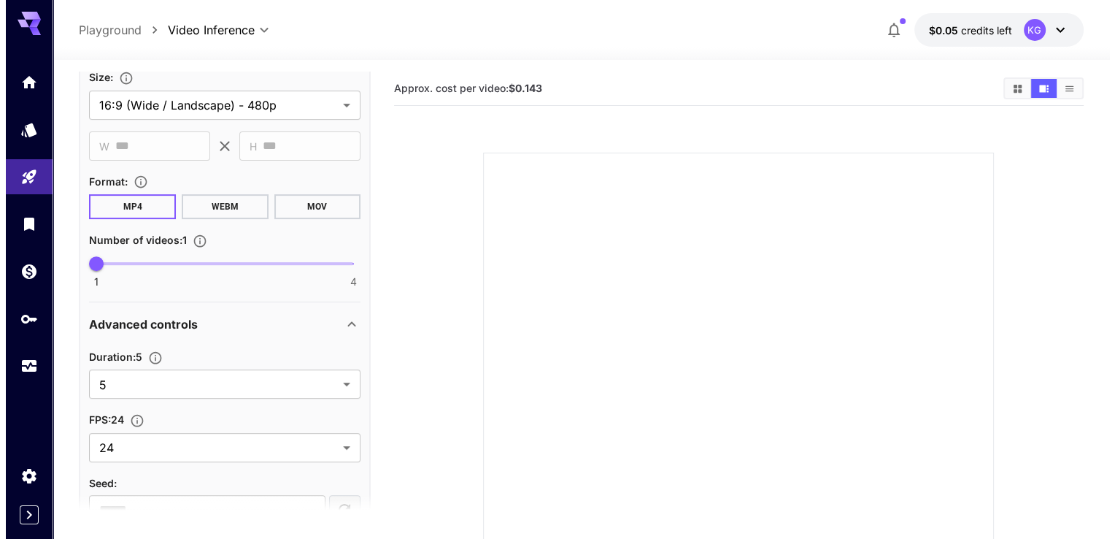
scroll to position [520, 0]
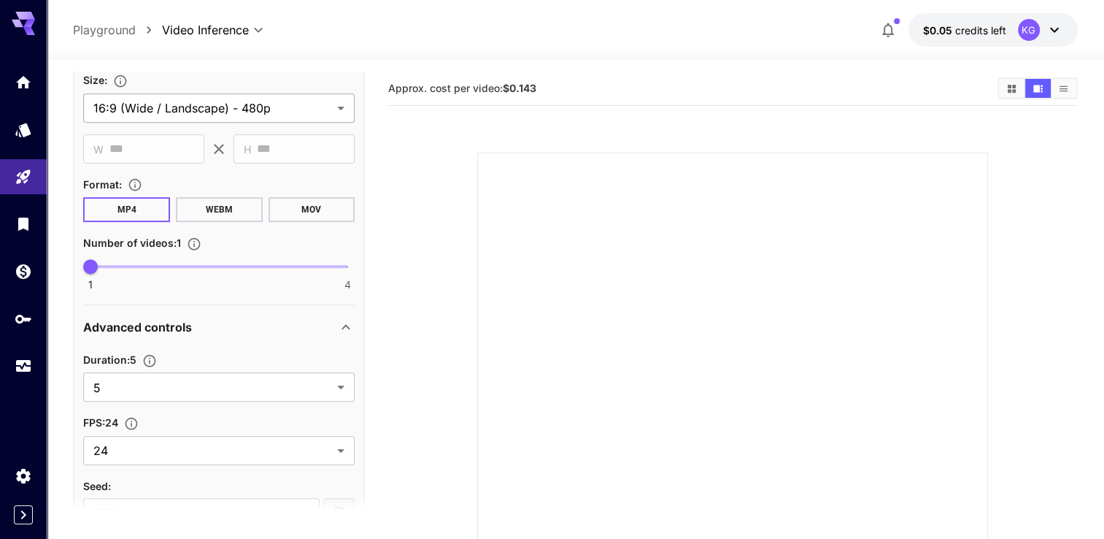
click at [299, 103] on body "**********" at bounding box center [552, 353] width 1104 height 707
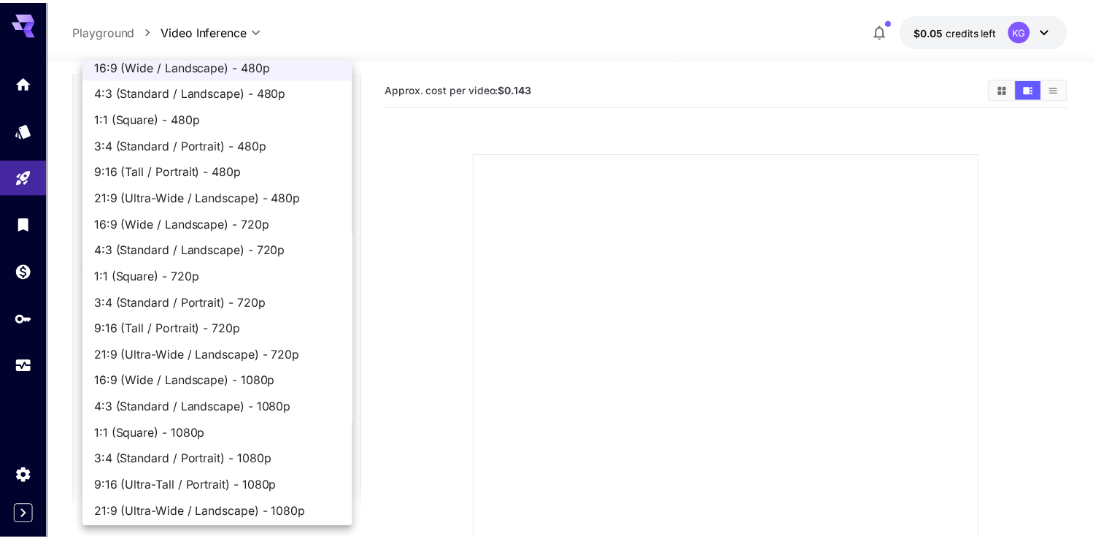
scroll to position [15, 0]
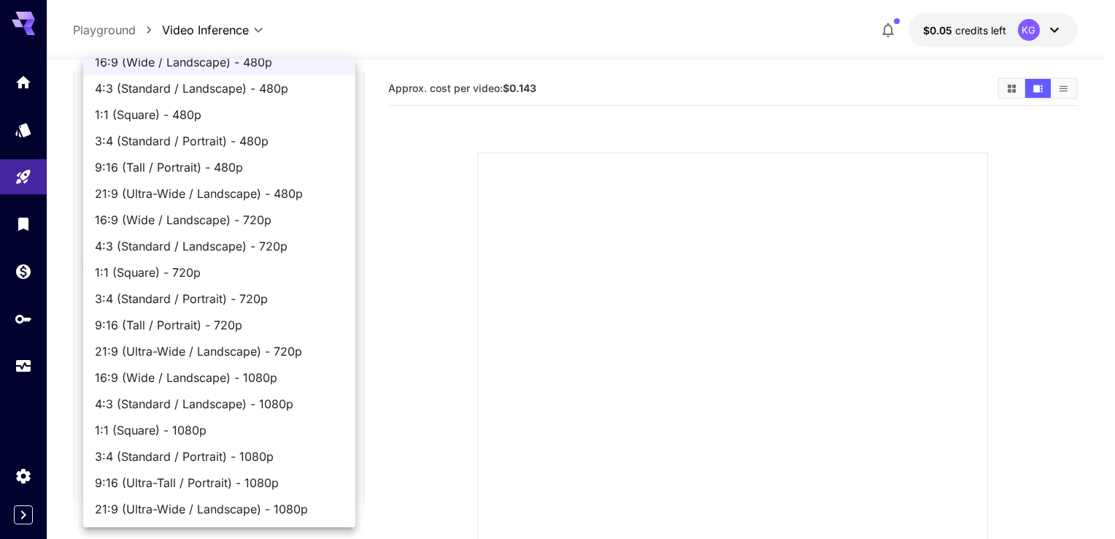
click at [159, 379] on span "16:9 (Wide / Landscape) - 1080p" at bounding box center [219, 378] width 249 height 18
type input "**********"
type input "****"
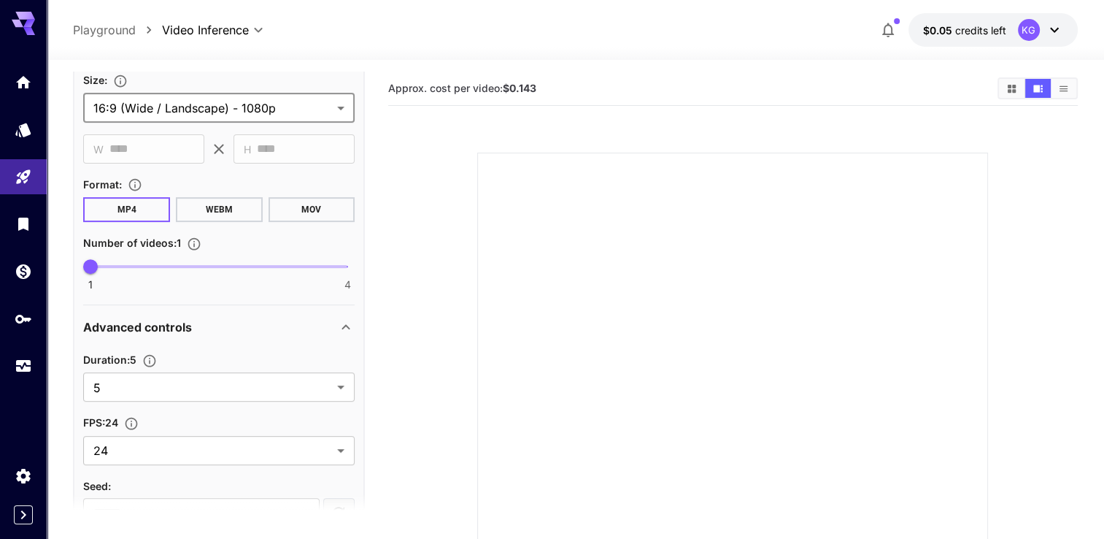
scroll to position [613, 0]
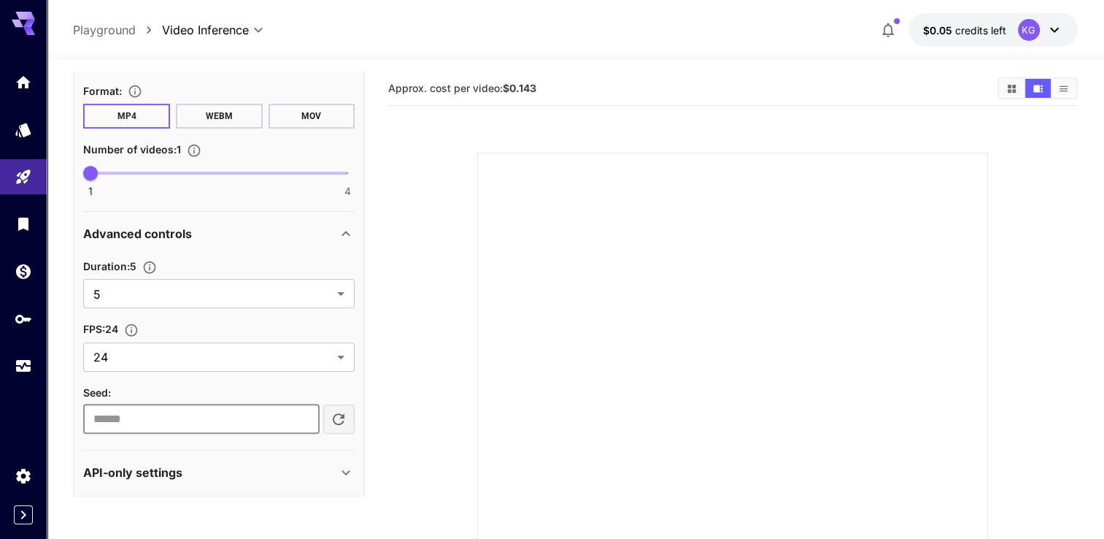
click at [304, 421] on input "**" at bounding box center [201, 418] width 236 height 29
click at [305, 413] on input "*" at bounding box center [201, 418] width 236 height 29
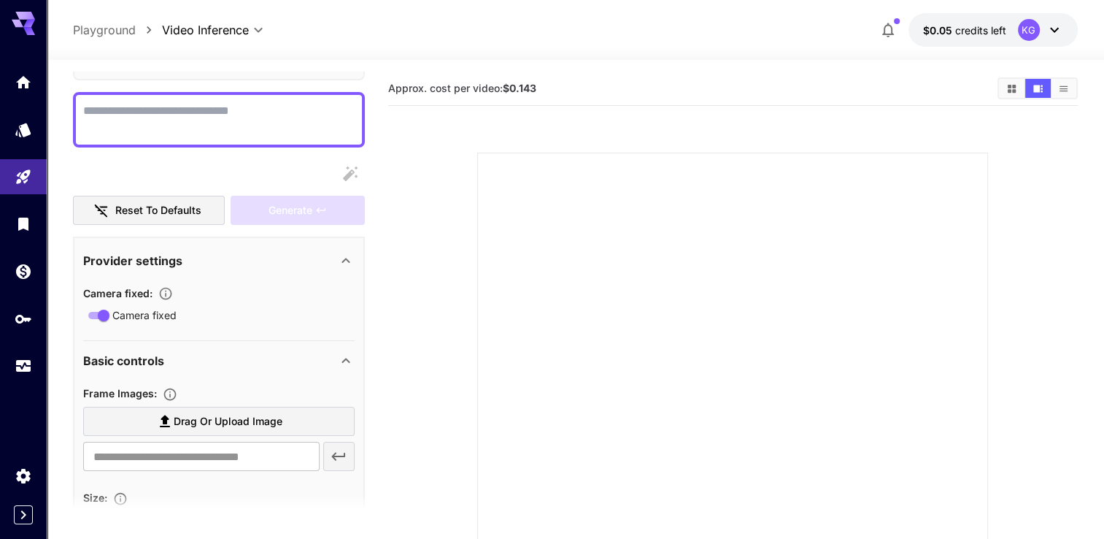
scroll to position [0, 0]
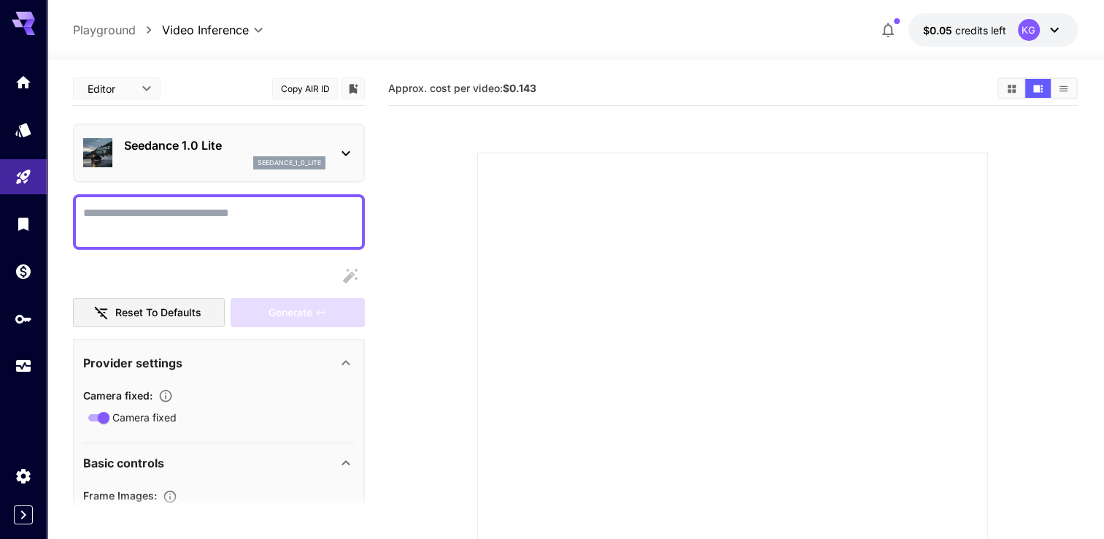
type input "*"
click at [193, 211] on textarea "Camera fixed" at bounding box center [219, 221] width 272 height 35
click at [1054, 32] on icon at bounding box center [1055, 30] width 18 height 18
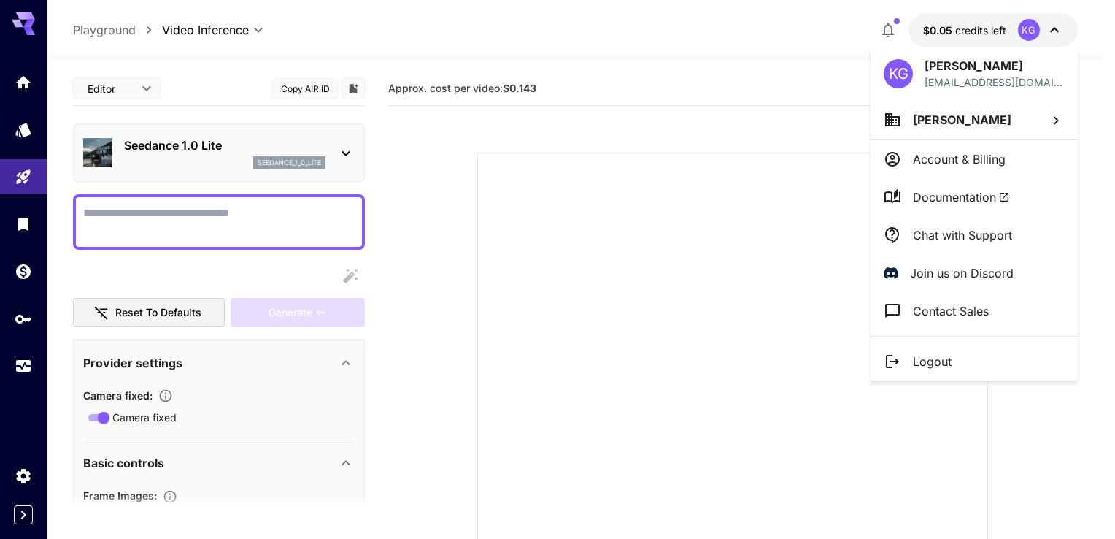
click at [1055, 31] on div at bounding box center [557, 269] width 1115 height 539
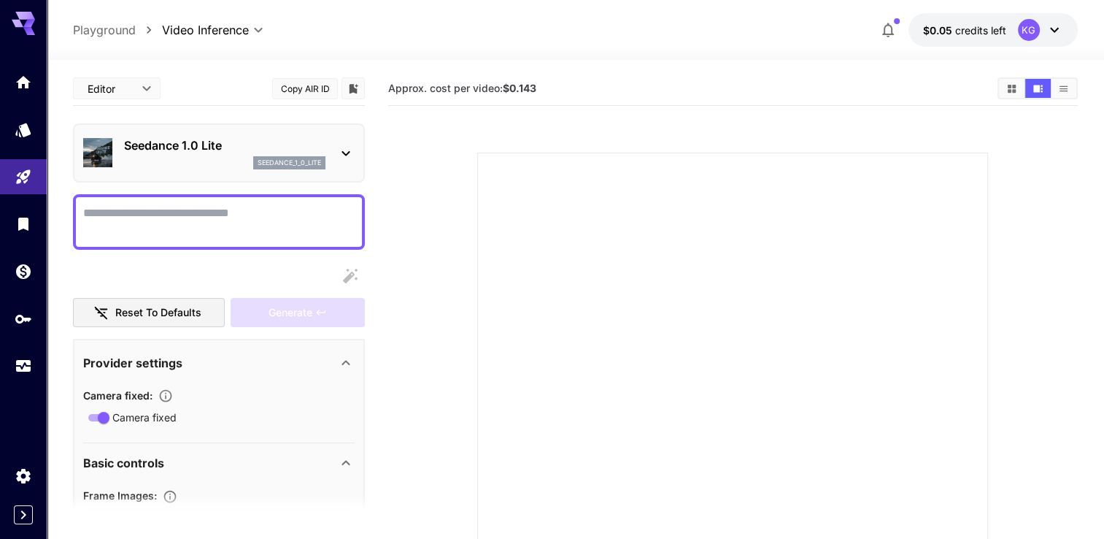
click at [247, 207] on textarea "Camera fixed" at bounding box center [219, 221] width 272 height 35
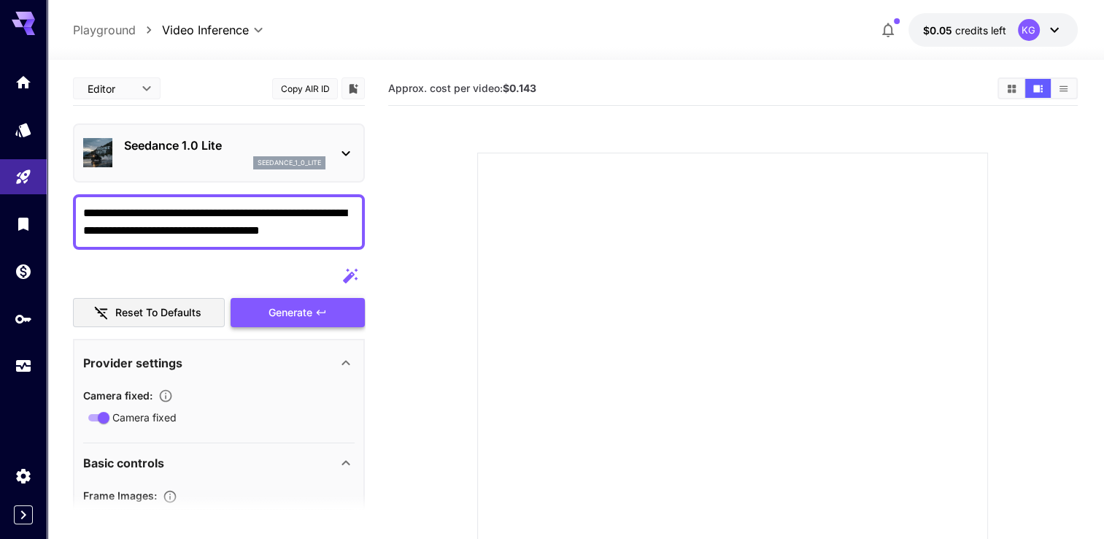
type textarea "**********"
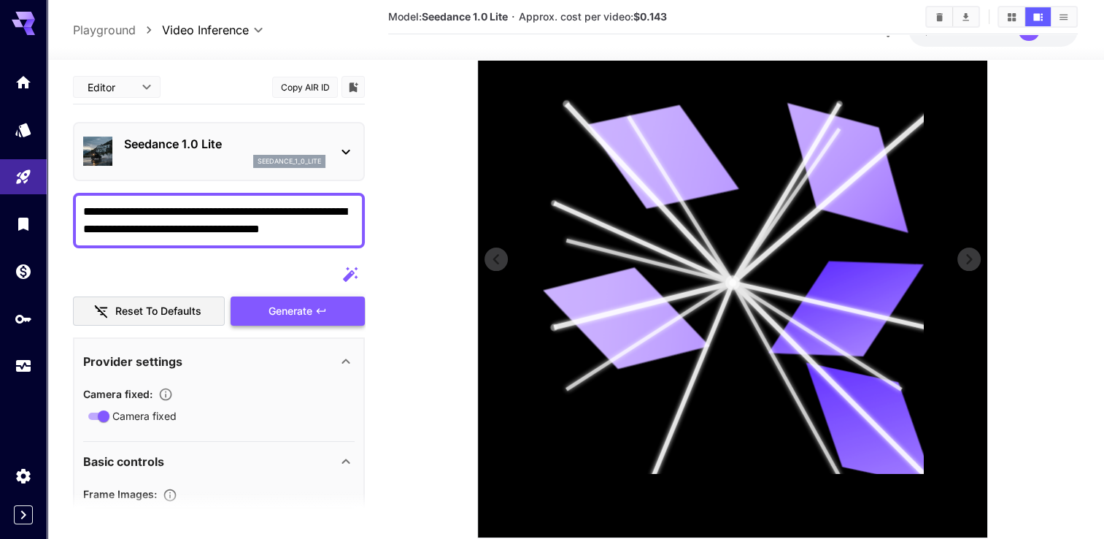
scroll to position [308, 0]
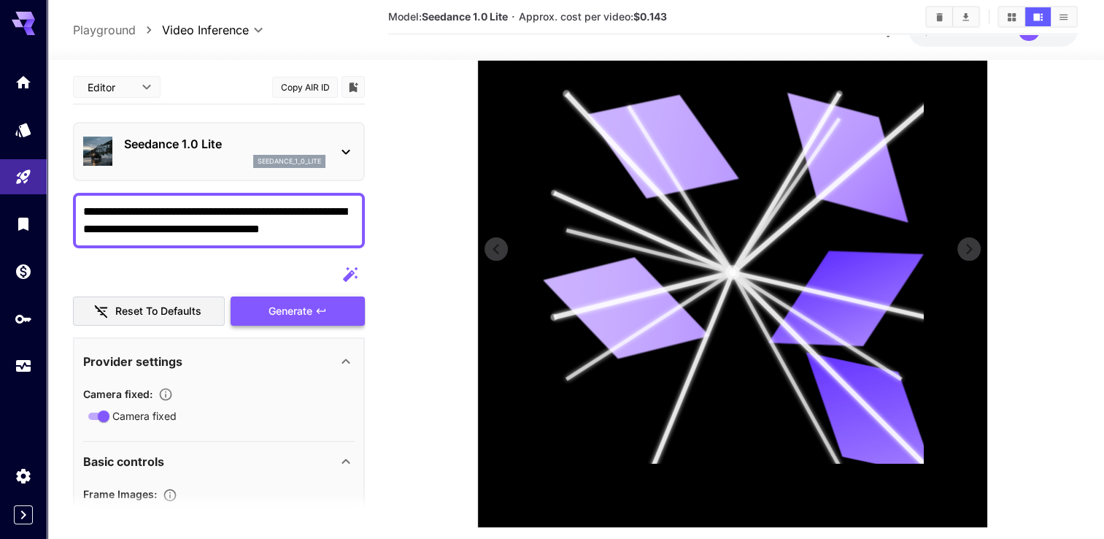
click at [747, 311] on icon at bounding box center [733, 272] width 382 height 382
click at [733, 269] on circle at bounding box center [732, 272] width 7 height 7
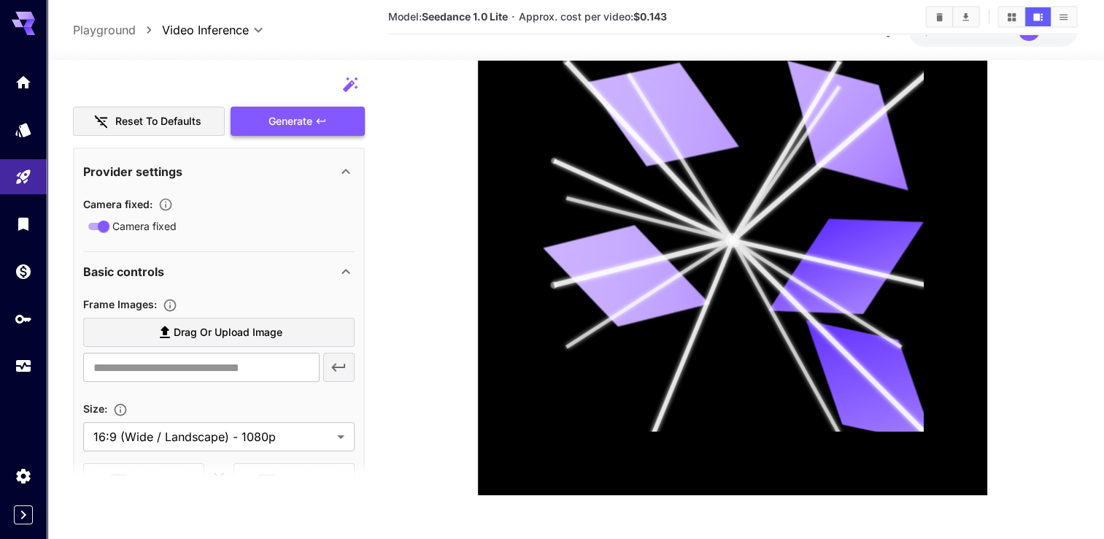
scroll to position [163, 0]
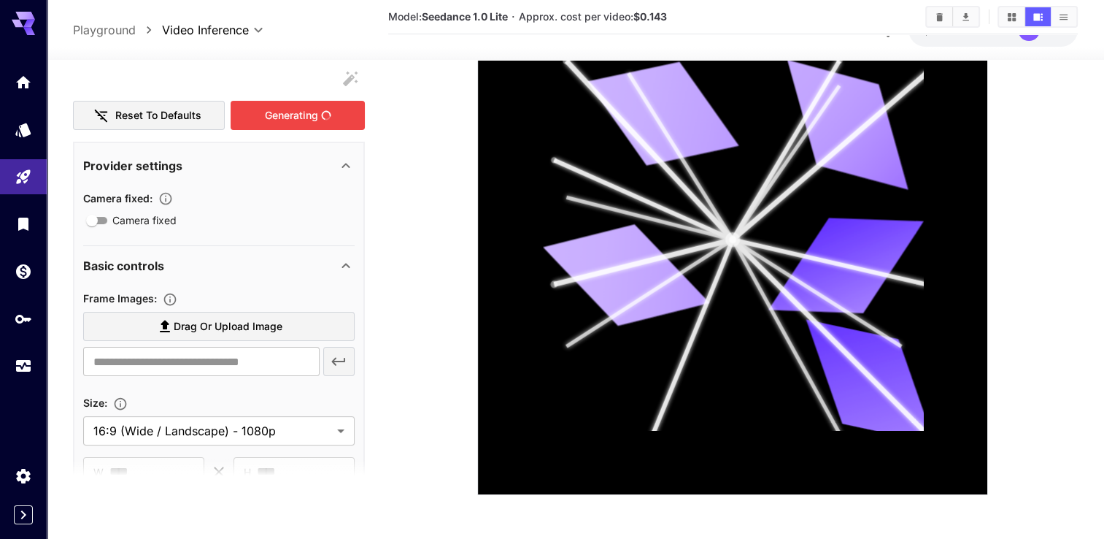
click at [336, 118] on div "Generating" at bounding box center [298, 115] width 134 height 30
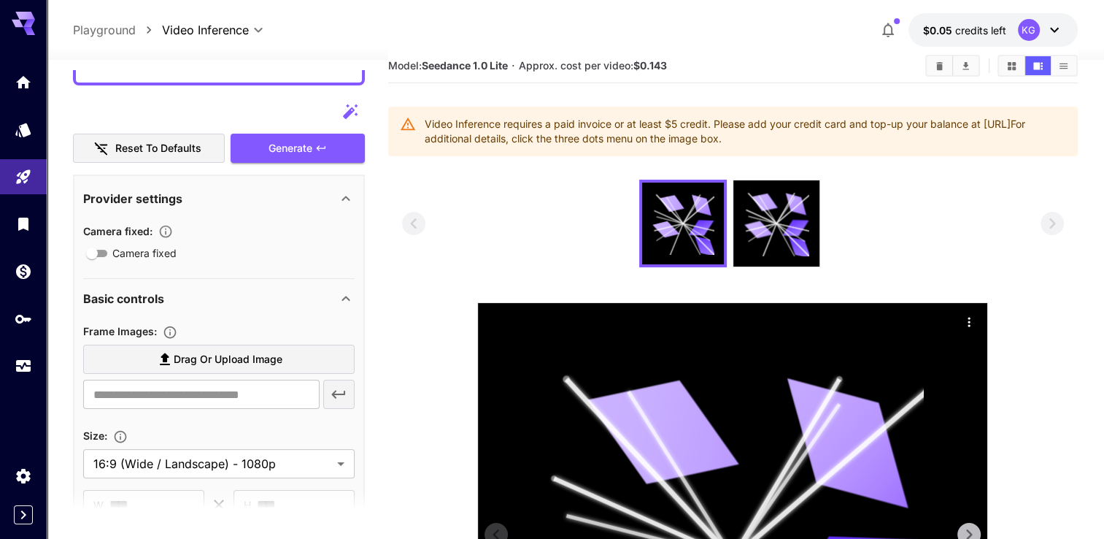
scroll to position [0, 0]
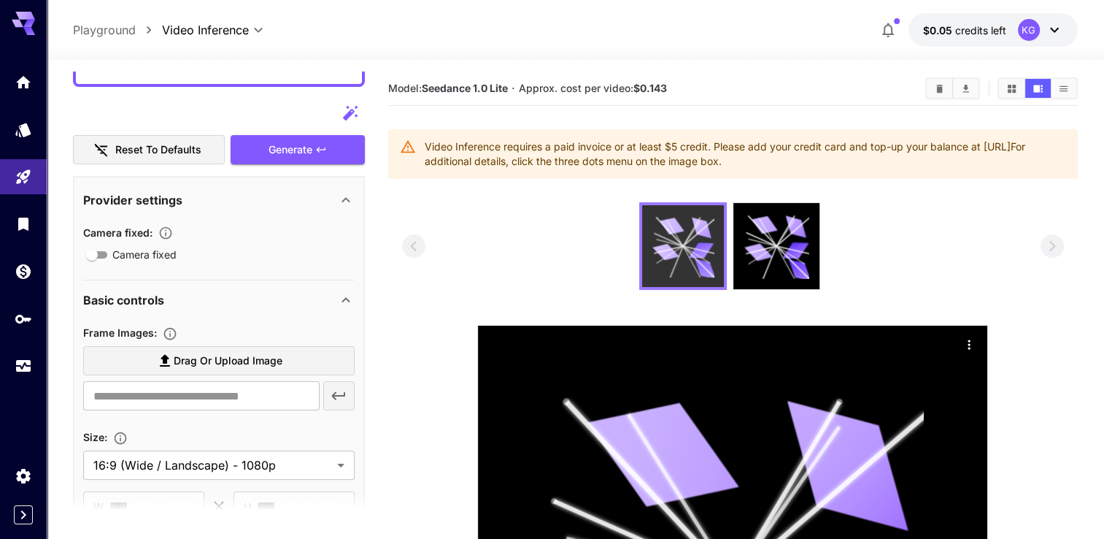
click at [679, 239] on icon at bounding box center [683, 245] width 61 height 61
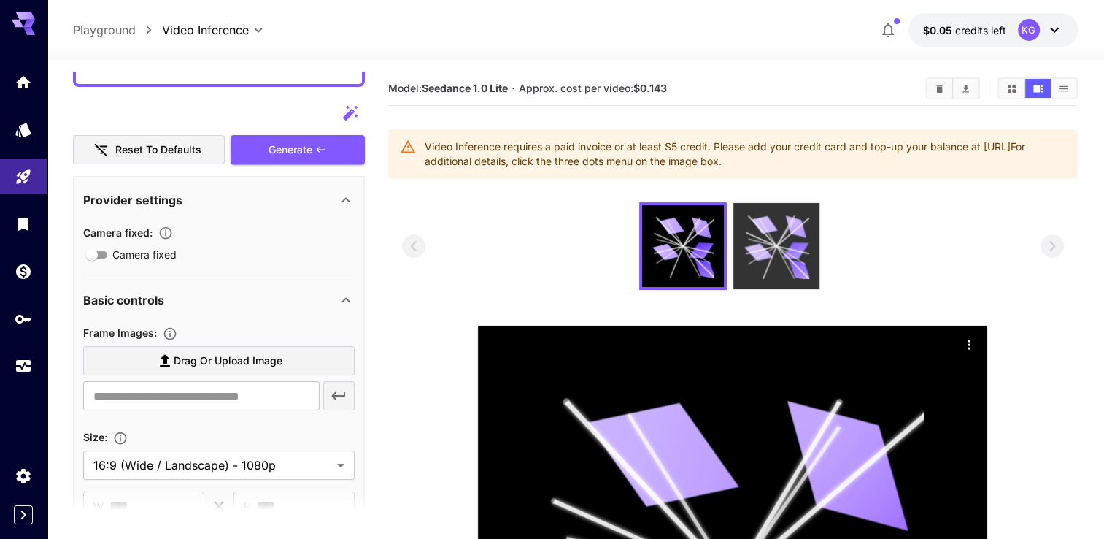
click at [772, 235] on icon at bounding box center [777, 246] width 65 height 65
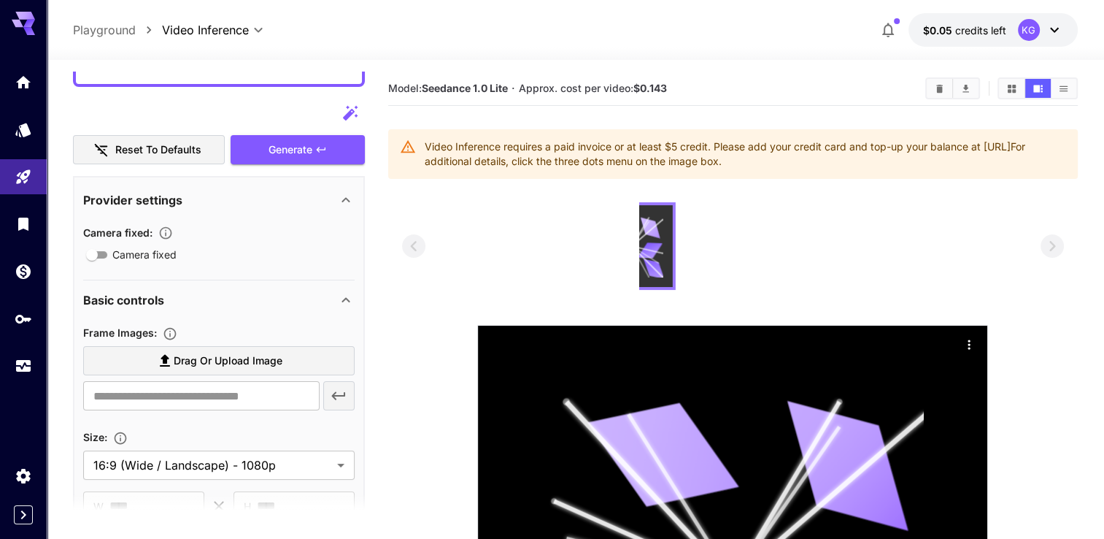
click at [394, 215] on section at bounding box center [733, 519] width 690 height 634
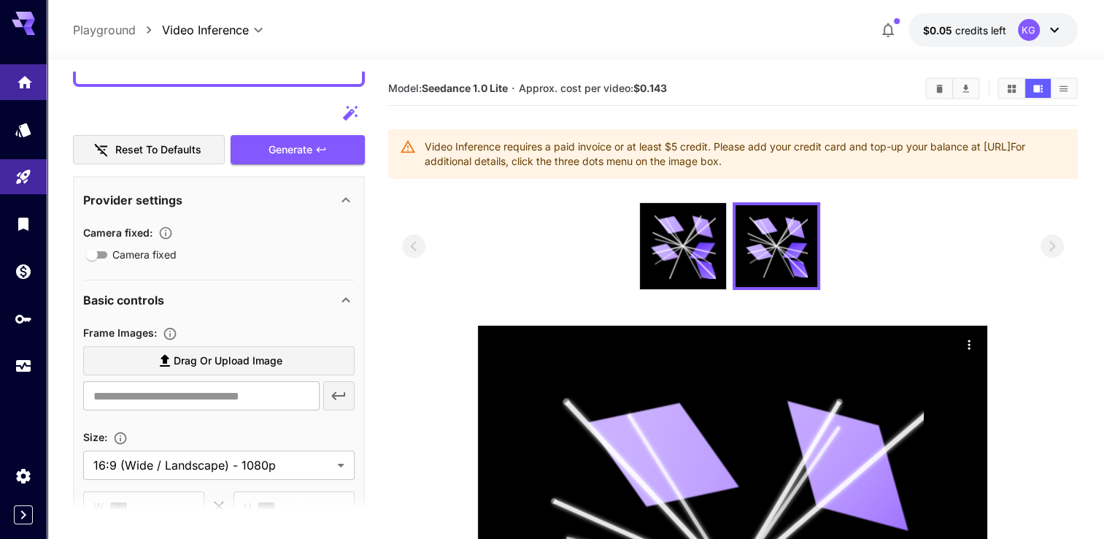
click at [20, 95] on link at bounding box center [23, 82] width 47 height 36
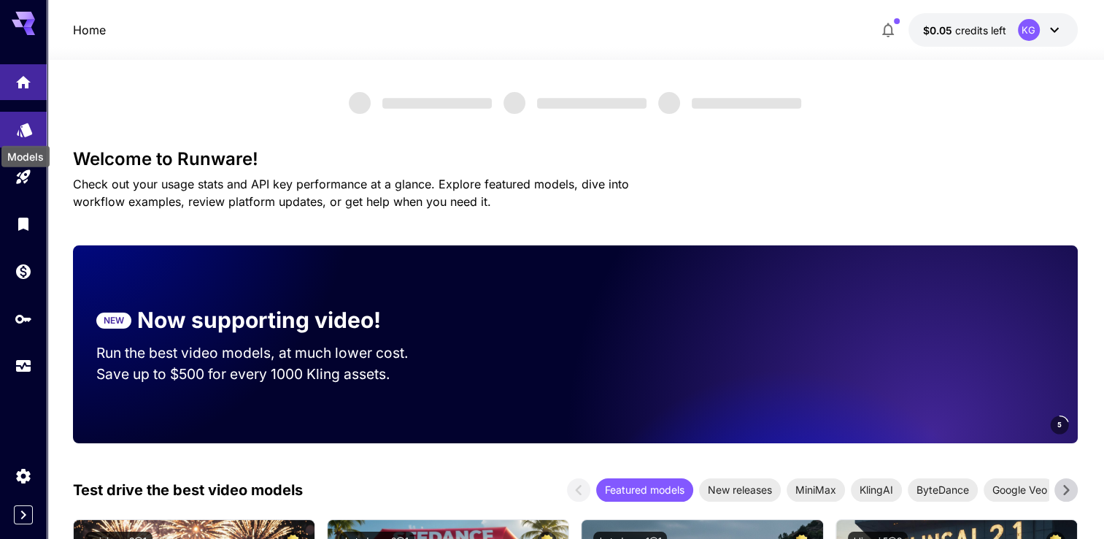
click at [28, 125] on icon "Models" at bounding box center [24, 125] width 15 height 14
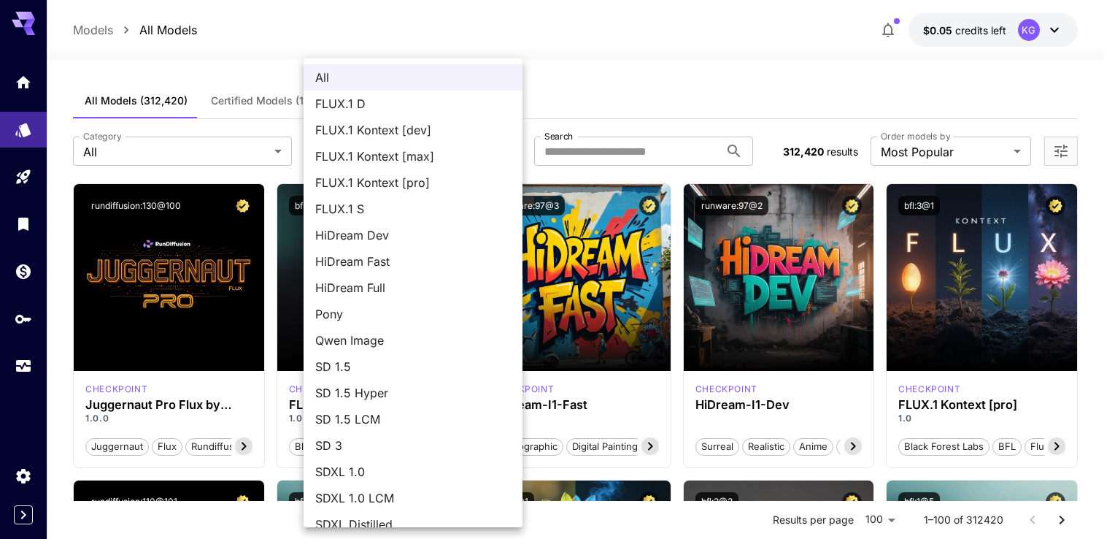
click at [188, 161] on div at bounding box center [557, 269] width 1115 height 539
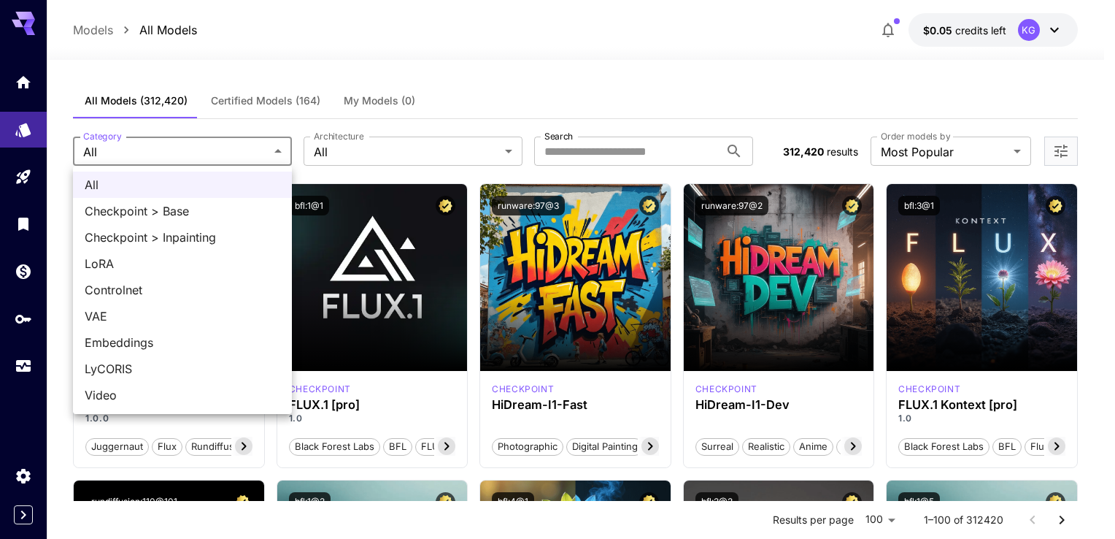
click at [286, 153] on div at bounding box center [557, 269] width 1115 height 539
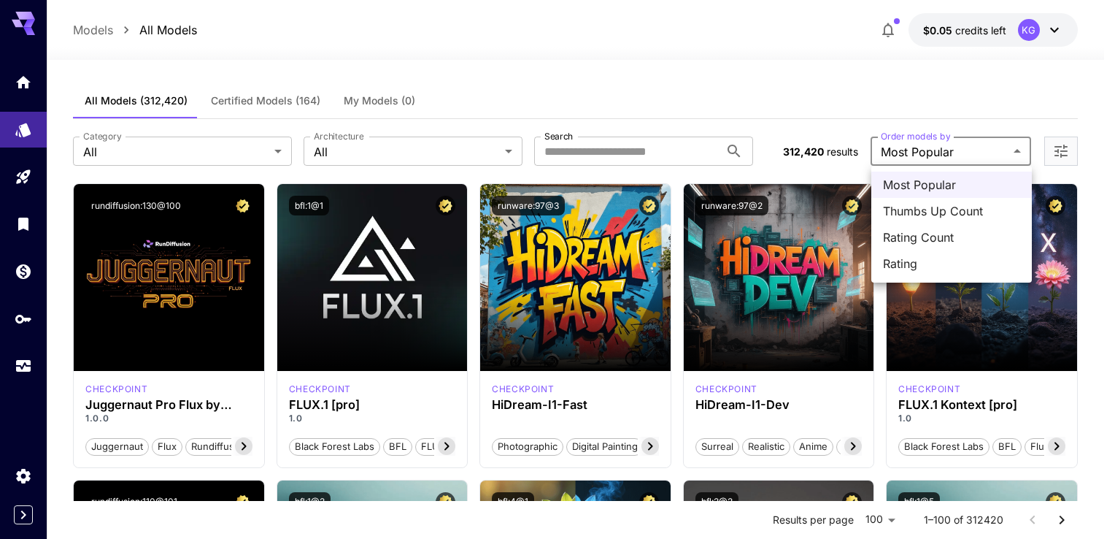
click at [1042, 147] on div at bounding box center [557, 269] width 1115 height 539
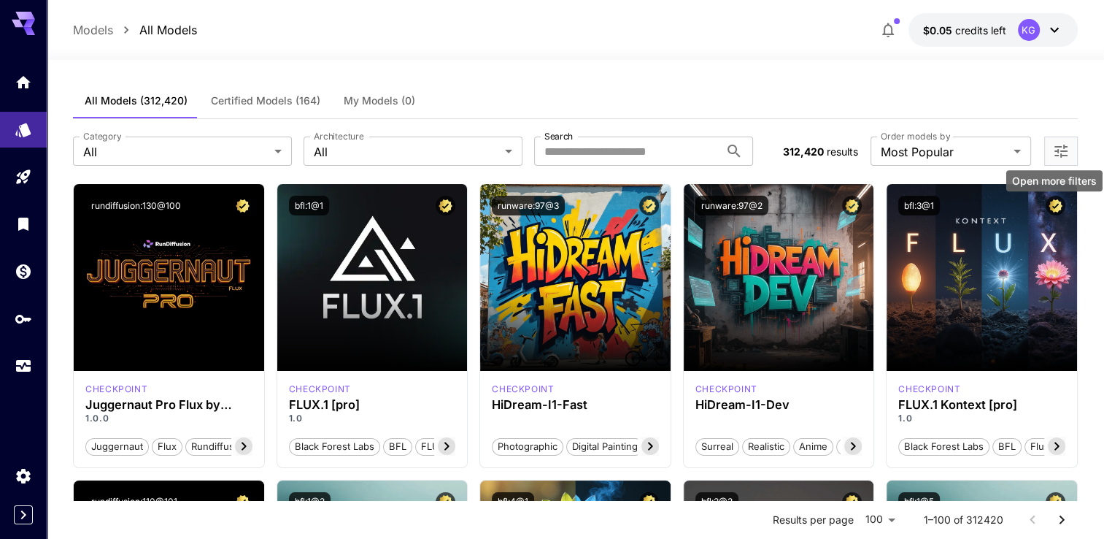
click at [1054, 145] on icon "Open more filters" at bounding box center [1062, 151] width 18 height 18
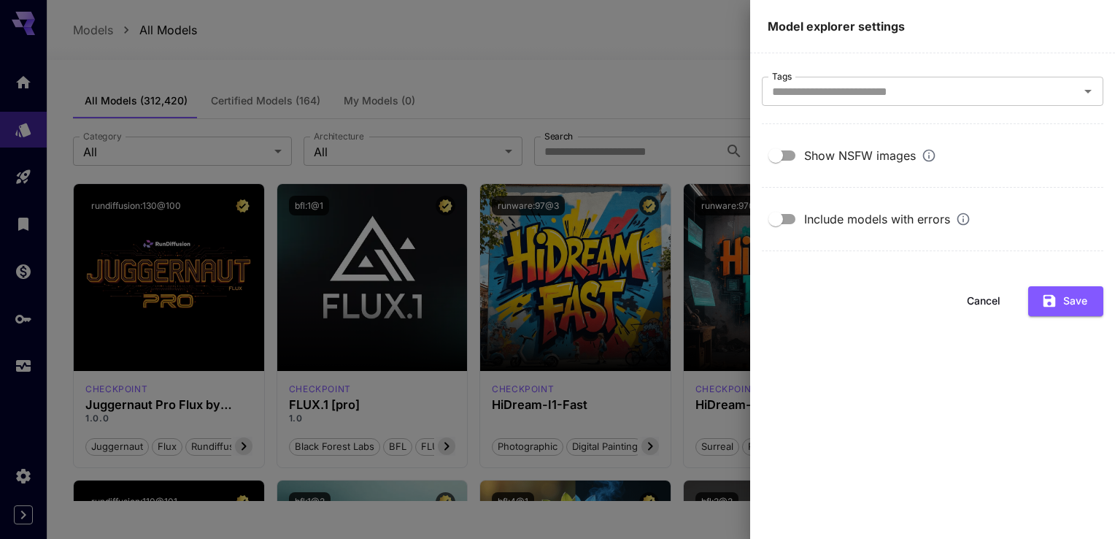
click at [674, 75] on div at bounding box center [557, 269] width 1115 height 539
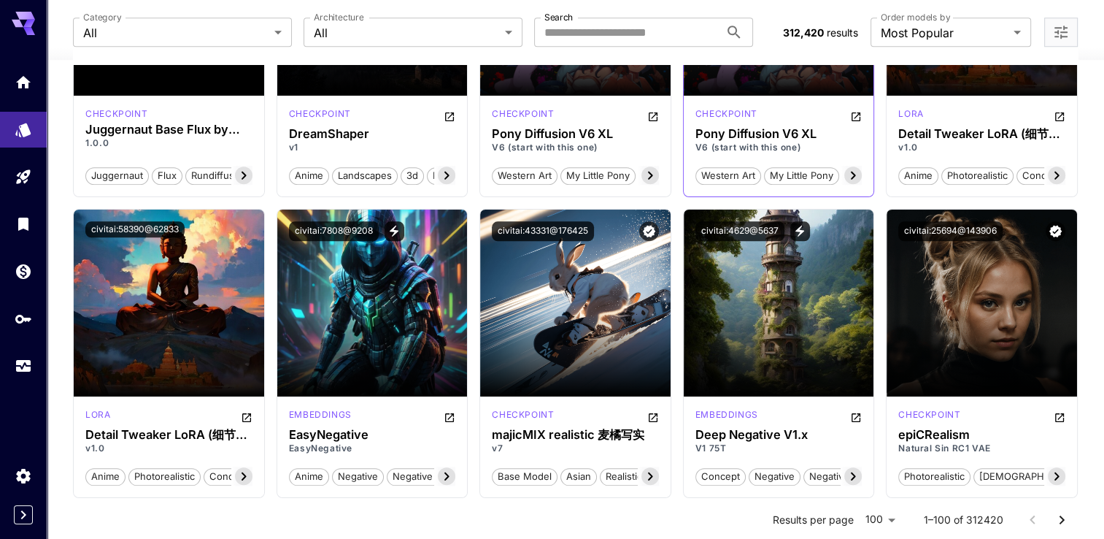
scroll to position [973, 0]
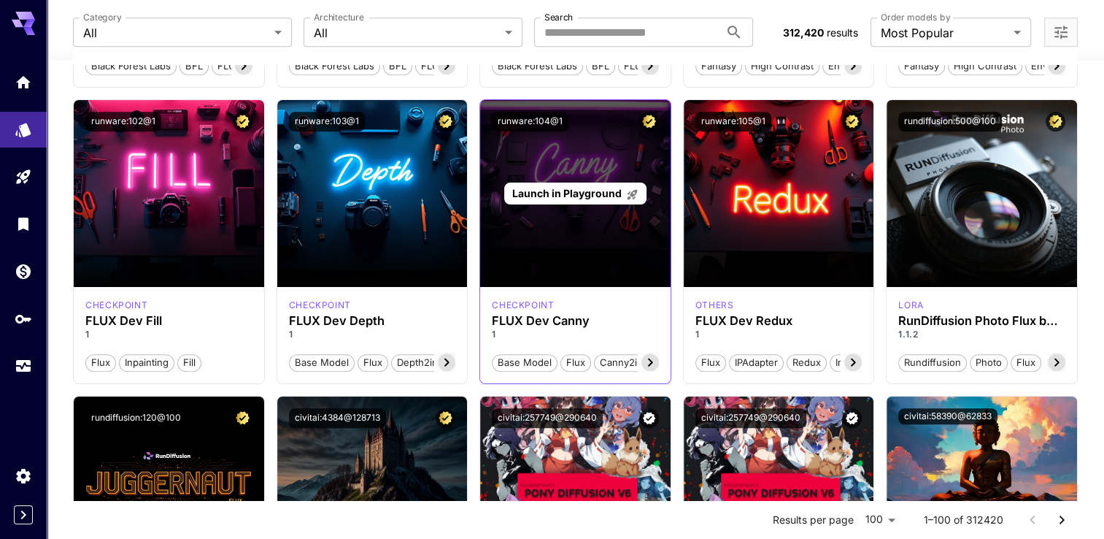
click at [593, 171] on div "Launch in Playground" at bounding box center [575, 193] width 191 height 187
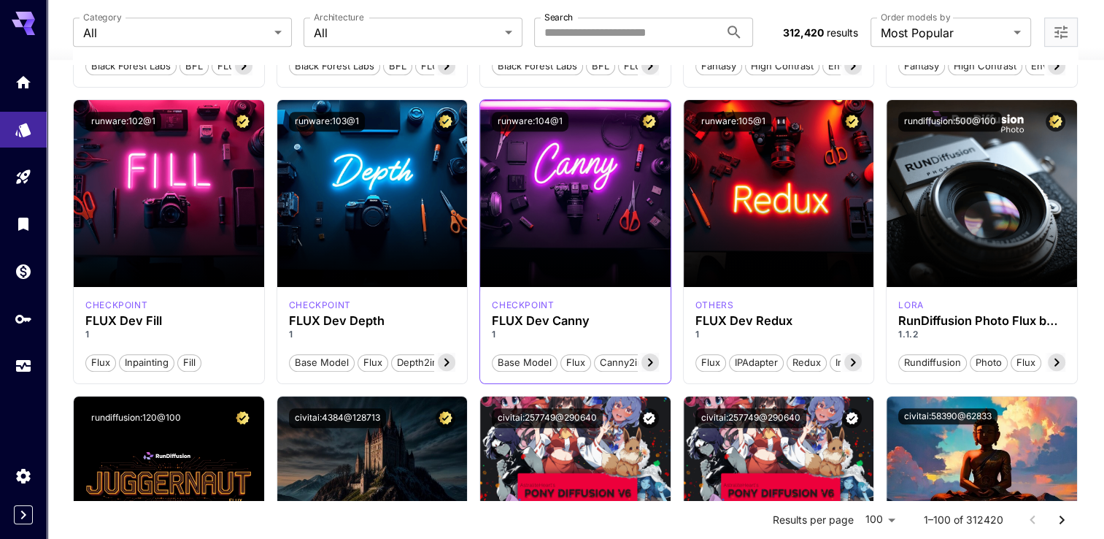
click at [585, 328] on p "1" at bounding box center [575, 334] width 167 height 13
click at [569, 319] on h3 "FLUX Dev Canny" at bounding box center [575, 321] width 167 height 14
click at [537, 120] on button "runware:104@1" at bounding box center [530, 122] width 77 height 20
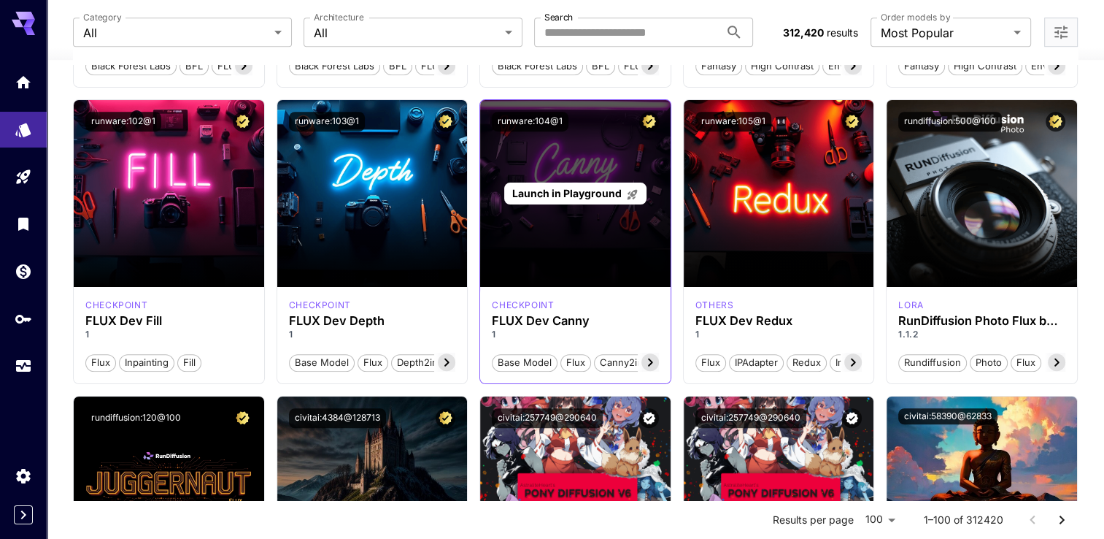
click at [540, 197] on p "Launch in Playground" at bounding box center [575, 192] width 126 height 15
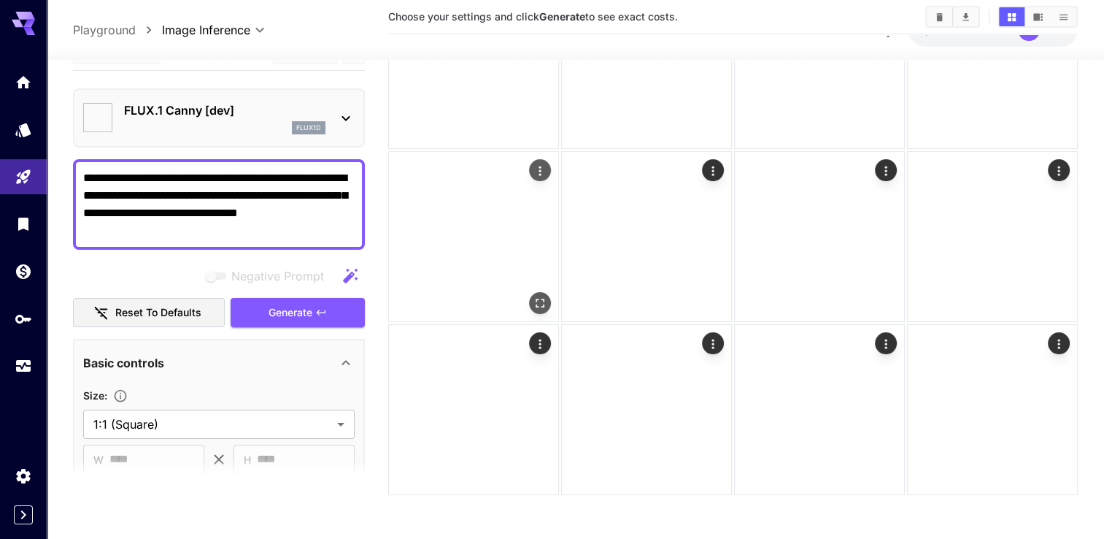
type input "*******"
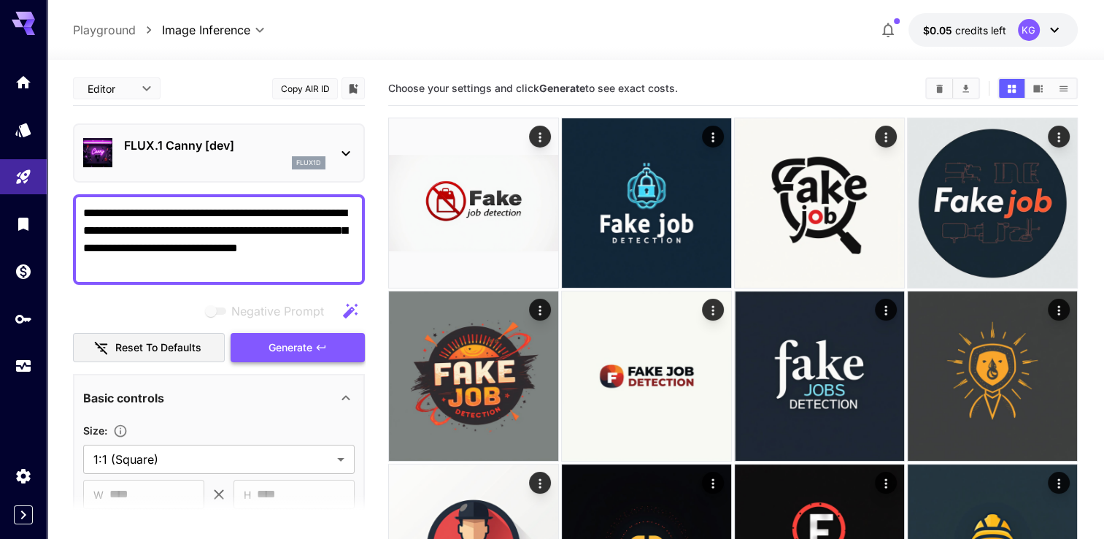
click at [345, 346] on button "Generate" at bounding box center [298, 348] width 134 height 30
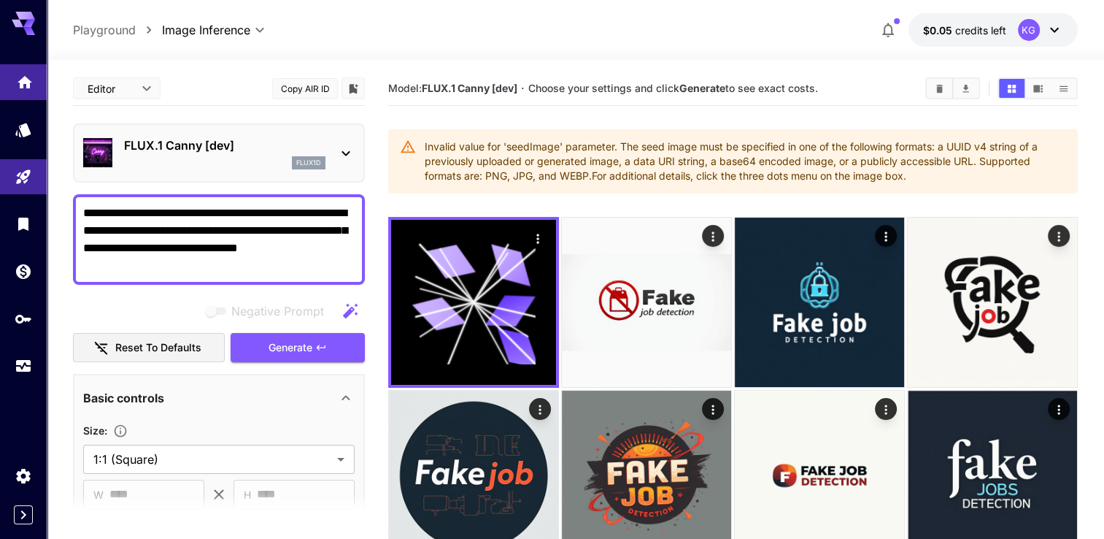
click at [26, 67] on link at bounding box center [23, 82] width 47 height 36
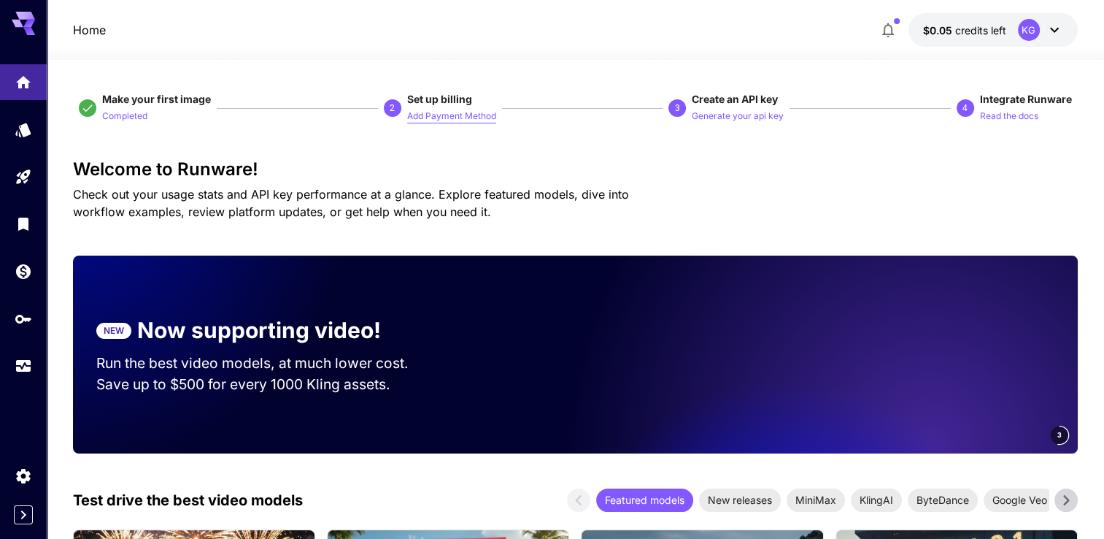
click at [467, 121] on p "Add Payment Method" at bounding box center [451, 116] width 89 height 14
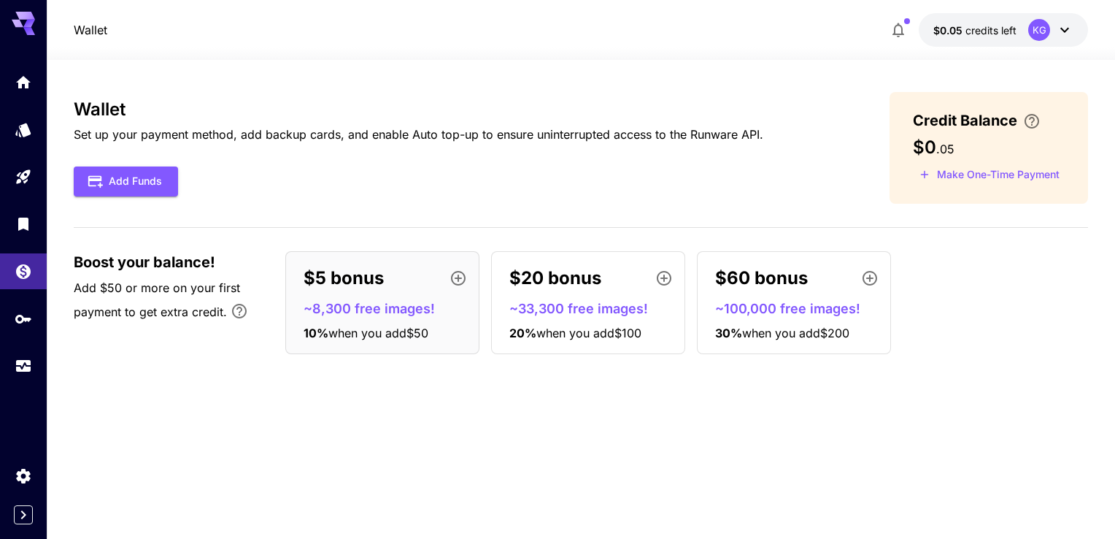
click at [1061, 31] on icon at bounding box center [1065, 30] width 18 height 18
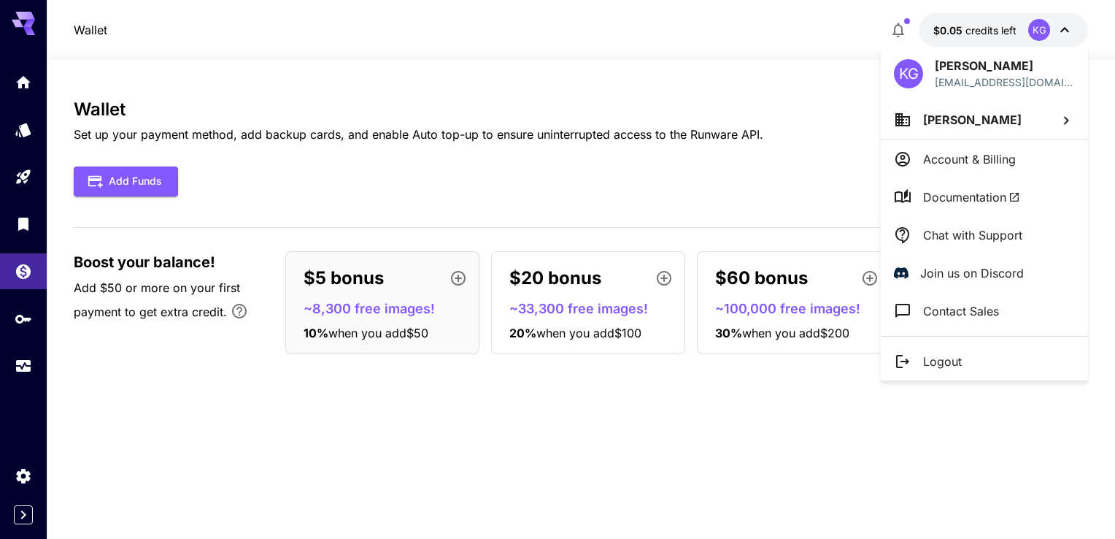
click at [961, 360] on p "Logout" at bounding box center [942, 362] width 39 height 18
